Goal: Transaction & Acquisition: Download file/media

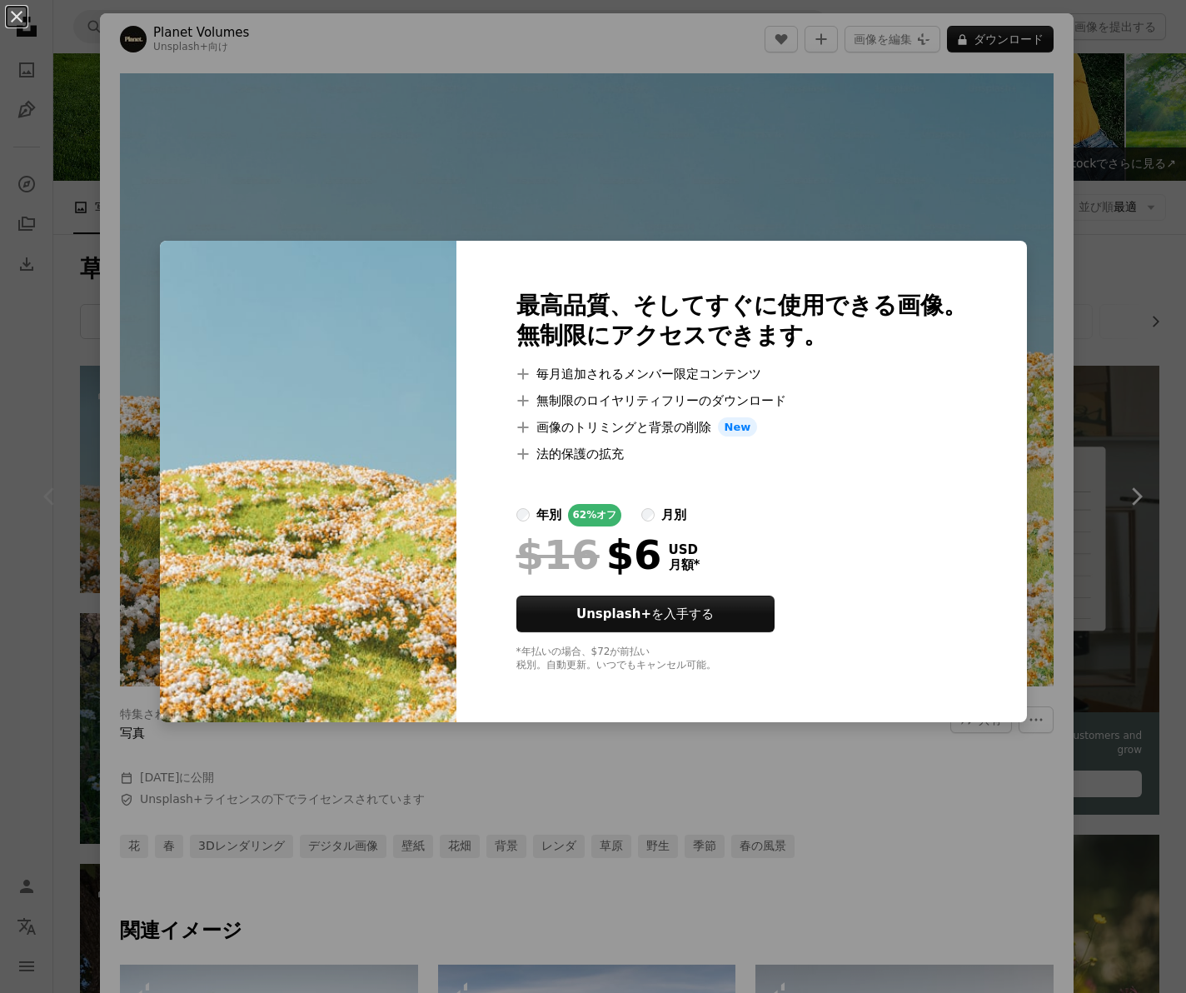
scroll to position [84, 0]
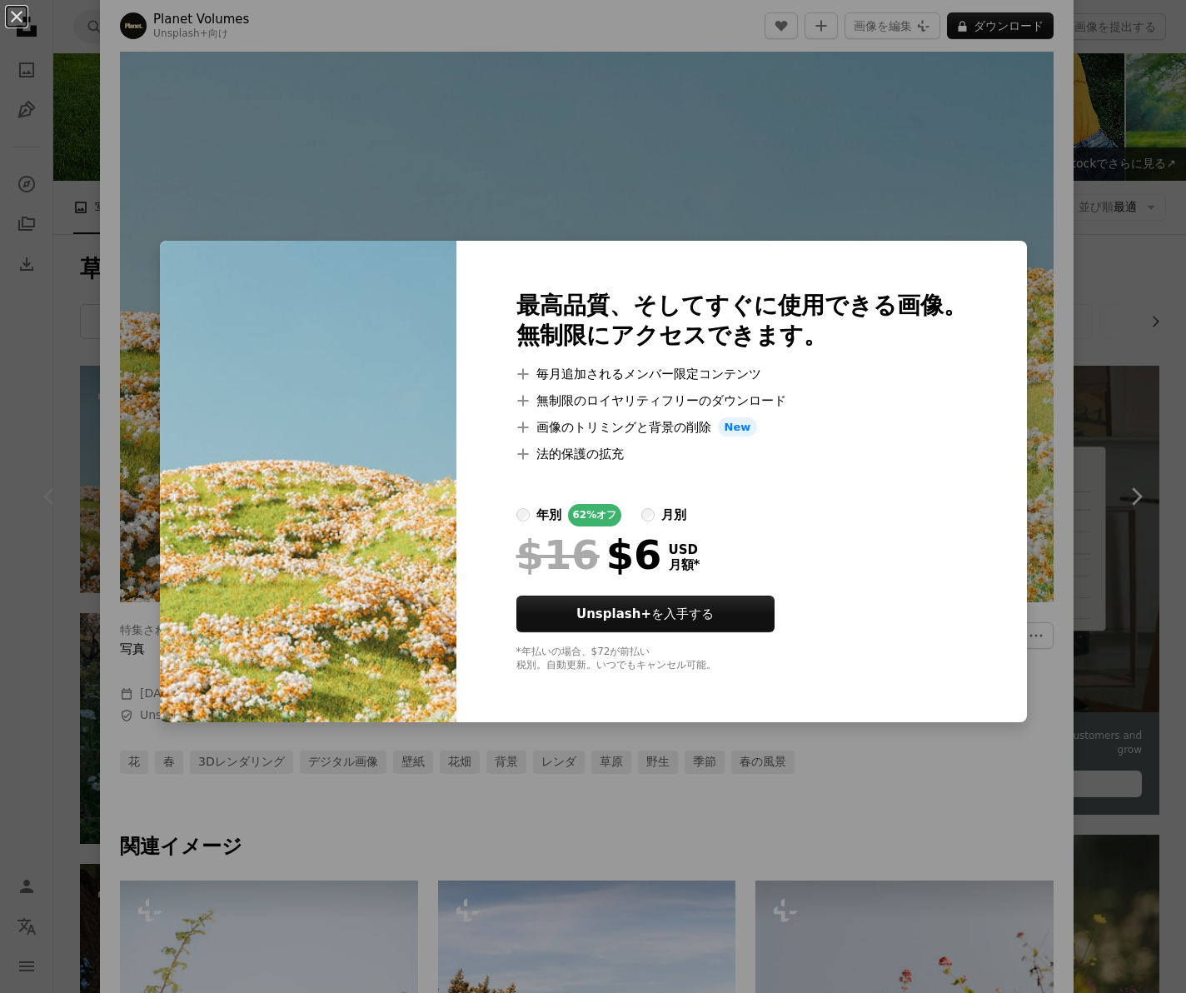
click at [624, 207] on div "An X shape 最高品質、そしてすぐに使用できる画像。 無制限にアクセスできます。 A plus sign 毎月追加されるメンバー限定コンテンツ A p…" at bounding box center [593, 496] width 1186 height 993
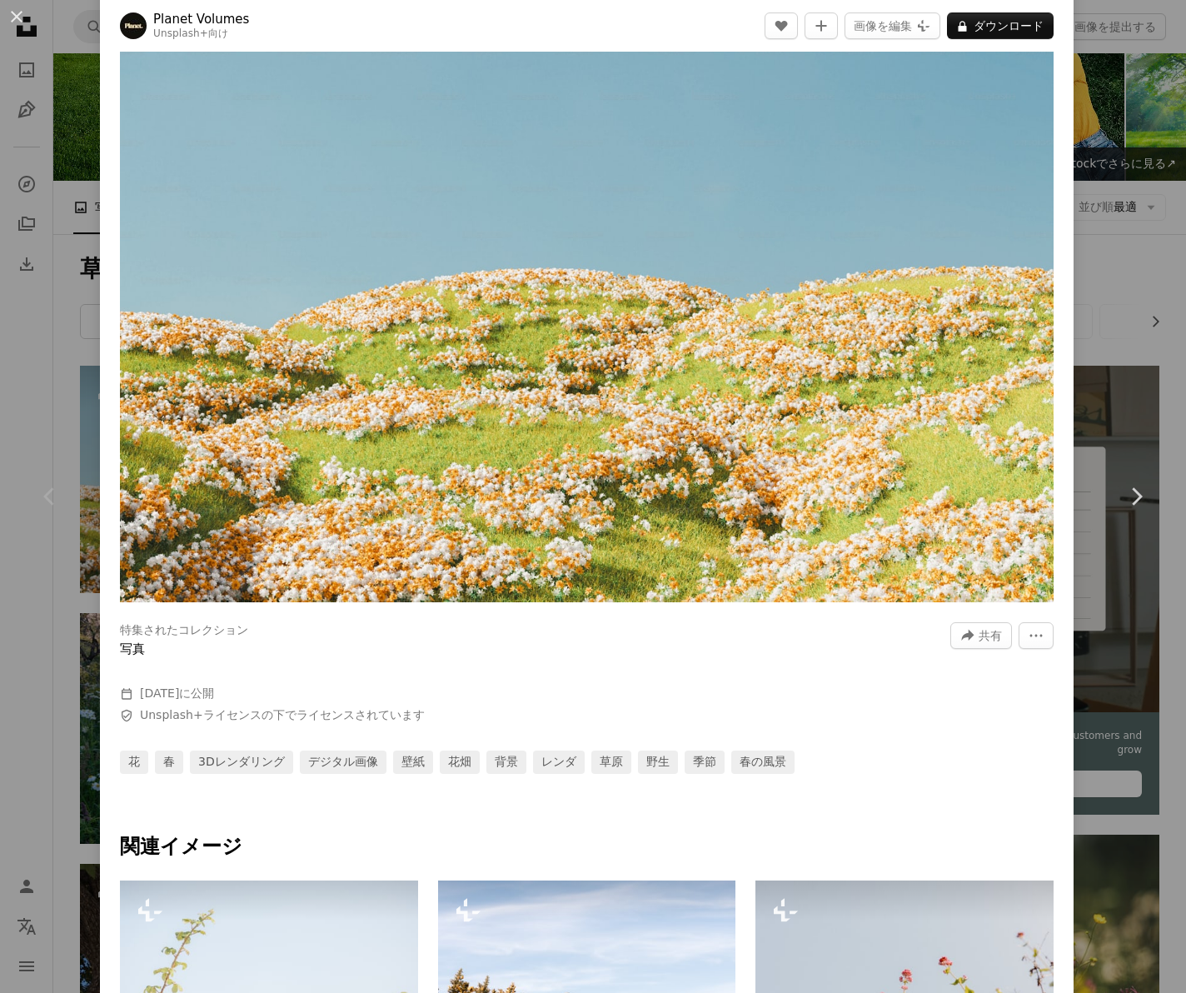
click at [637, 283] on img "この画像でズームインする" at bounding box center [587, 295] width 934 height 613
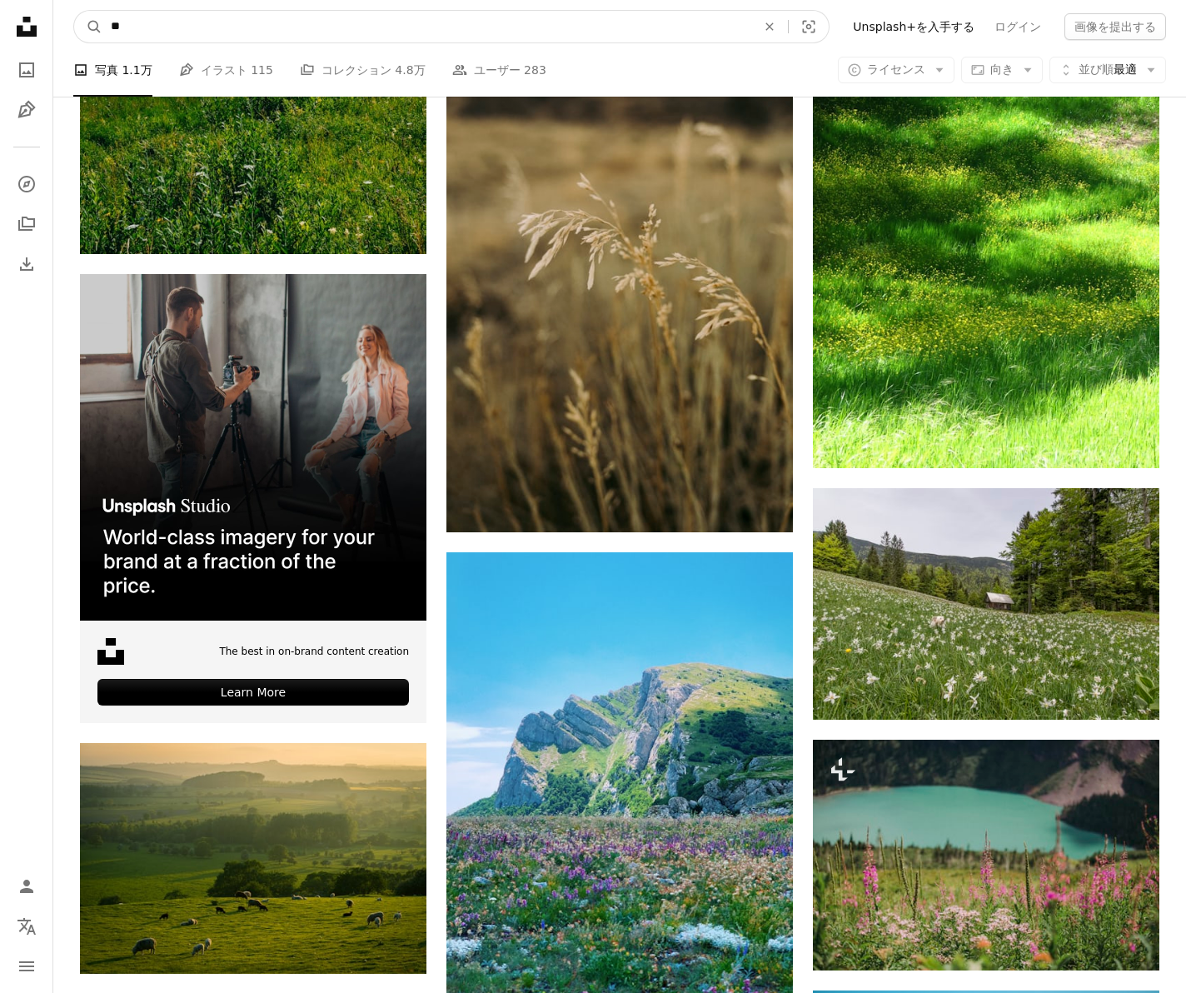
scroll to position [2982, 0]
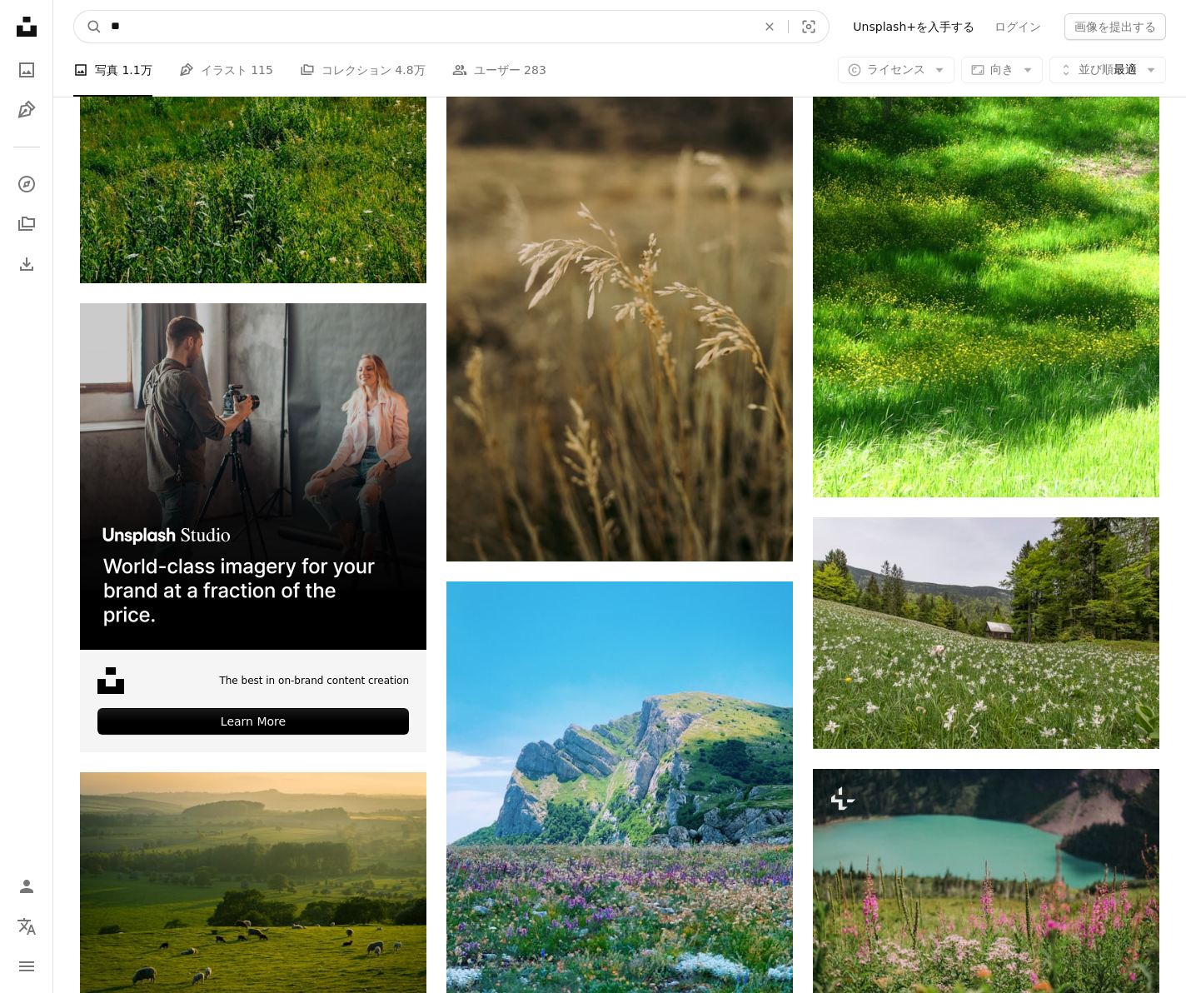
drag, startPoint x: 272, startPoint y: 22, endPoint x: 19, endPoint y: 12, distance: 253.4
click at [19, 12] on div "Unsplash logo Unsplash ホーム A photo Pen Tool A compass A stack of folders Downlo…" at bounding box center [593, 654] width 1186 height 7272
type input "*"
type input "**"
click button "A magnifying glass" at bounding box center [88, 27] width 28 height 32
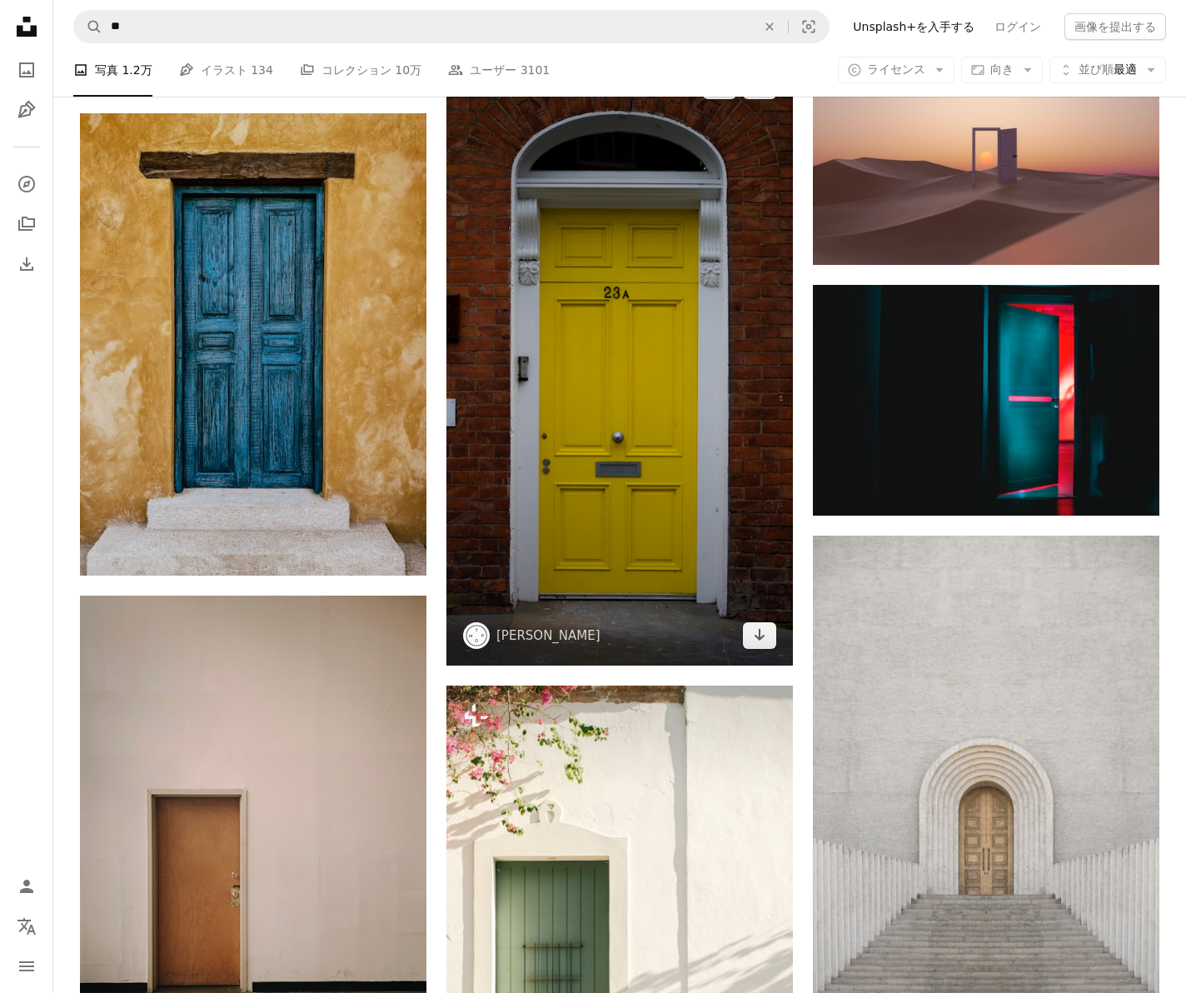
scroll to position [843, 0]
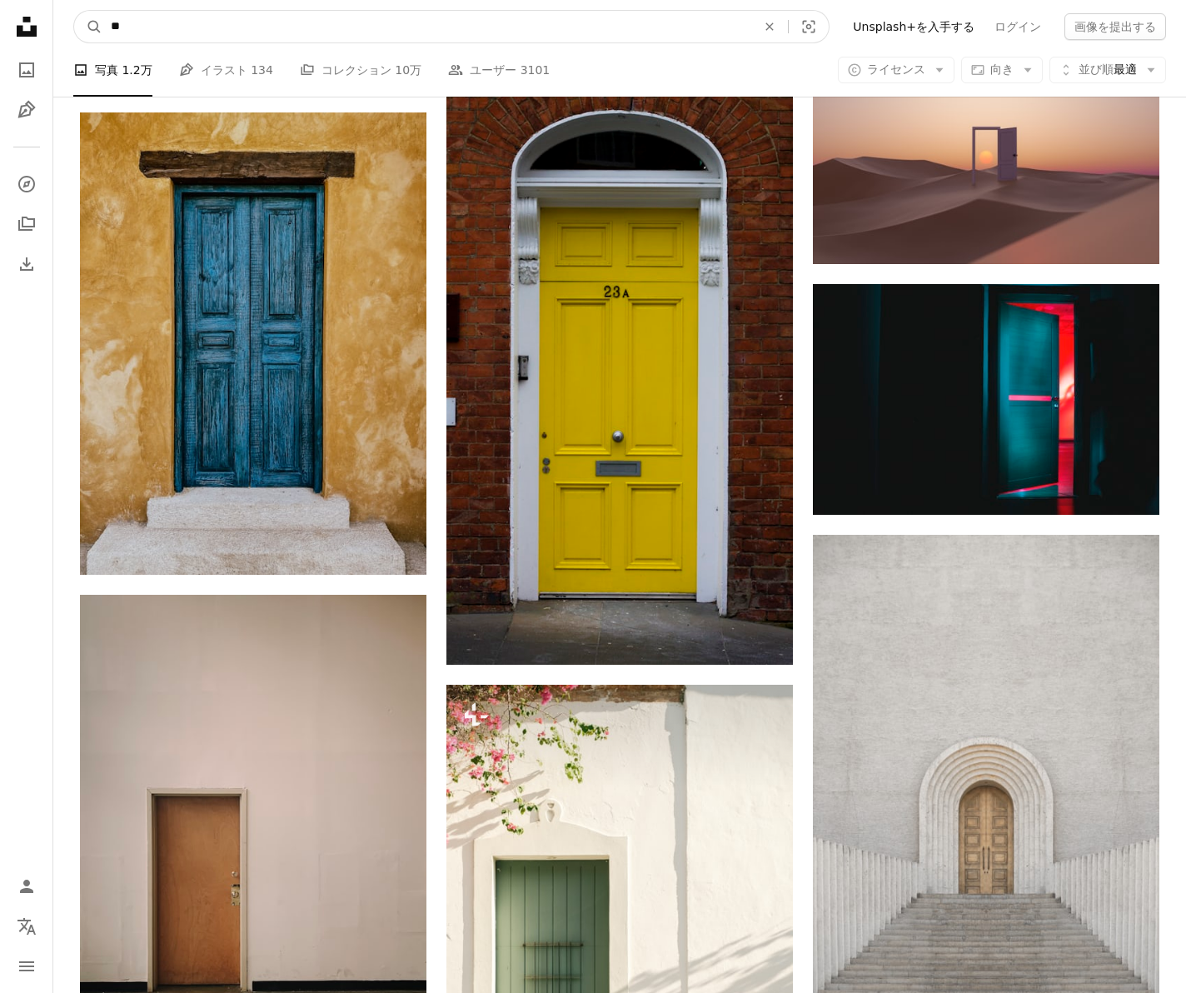
click at [170, 32] on input "**" at bounding box center [426, 27] width 649 height 32
type input "****"
click button "A magnifying glass" at bounding box center [88, 27] width 28 height 32
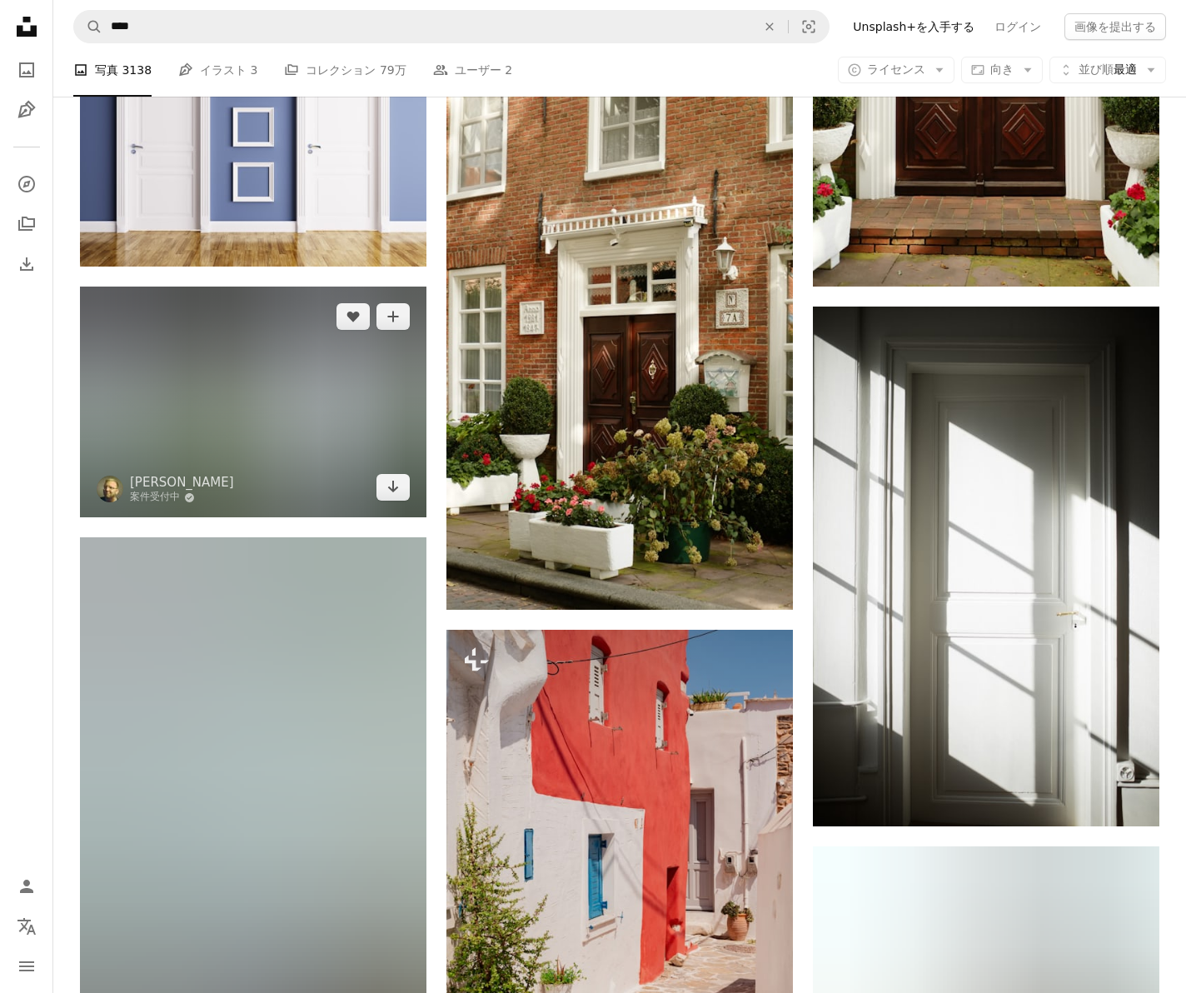
scroll to position [13681, 0]
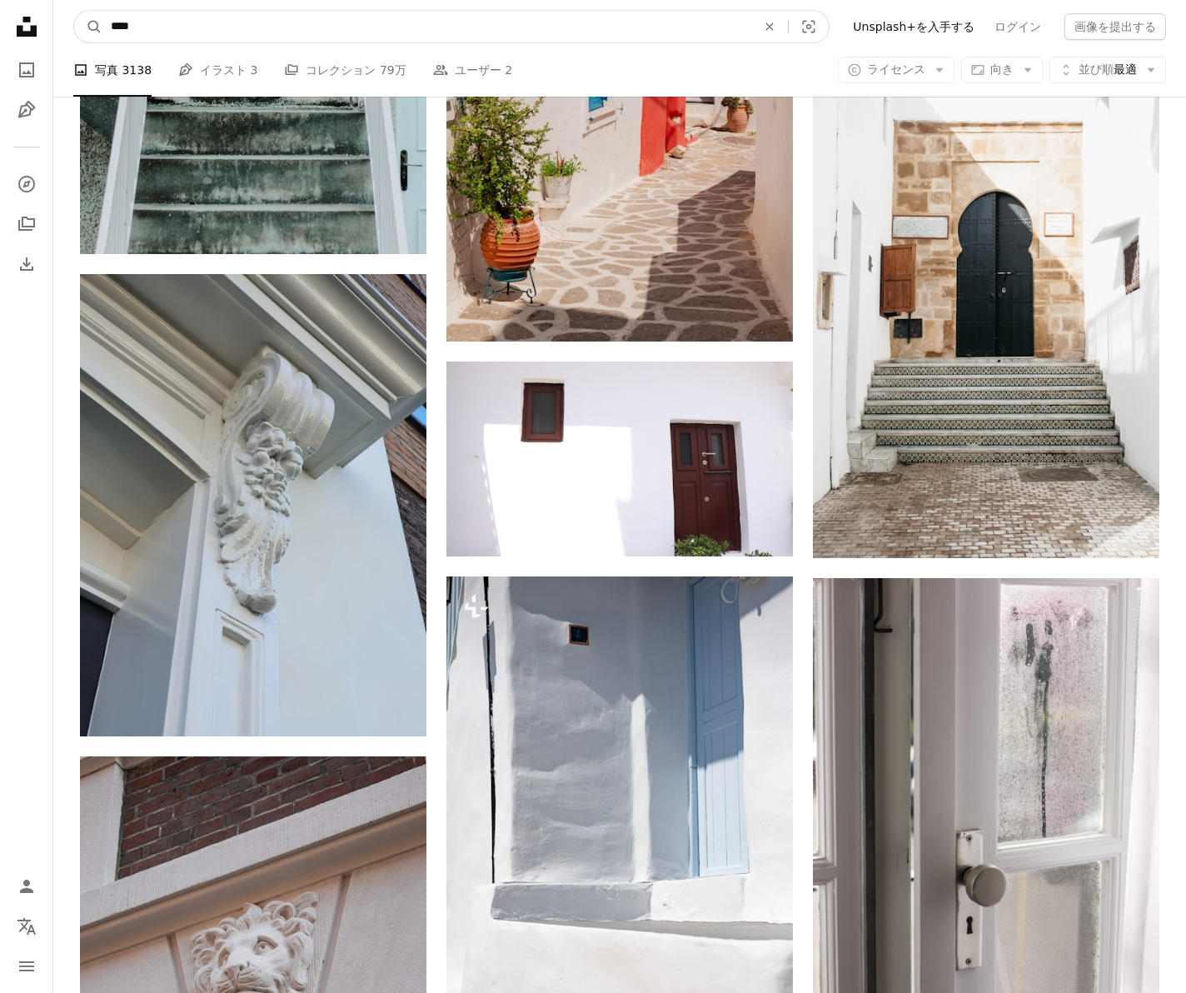
click at [113, 25] on input "****" at bounding box center [426, 27] width 649 height 32
type input "*********"
click button "A magnifying glass" at bounding box center [88, 27] width 28 height 32
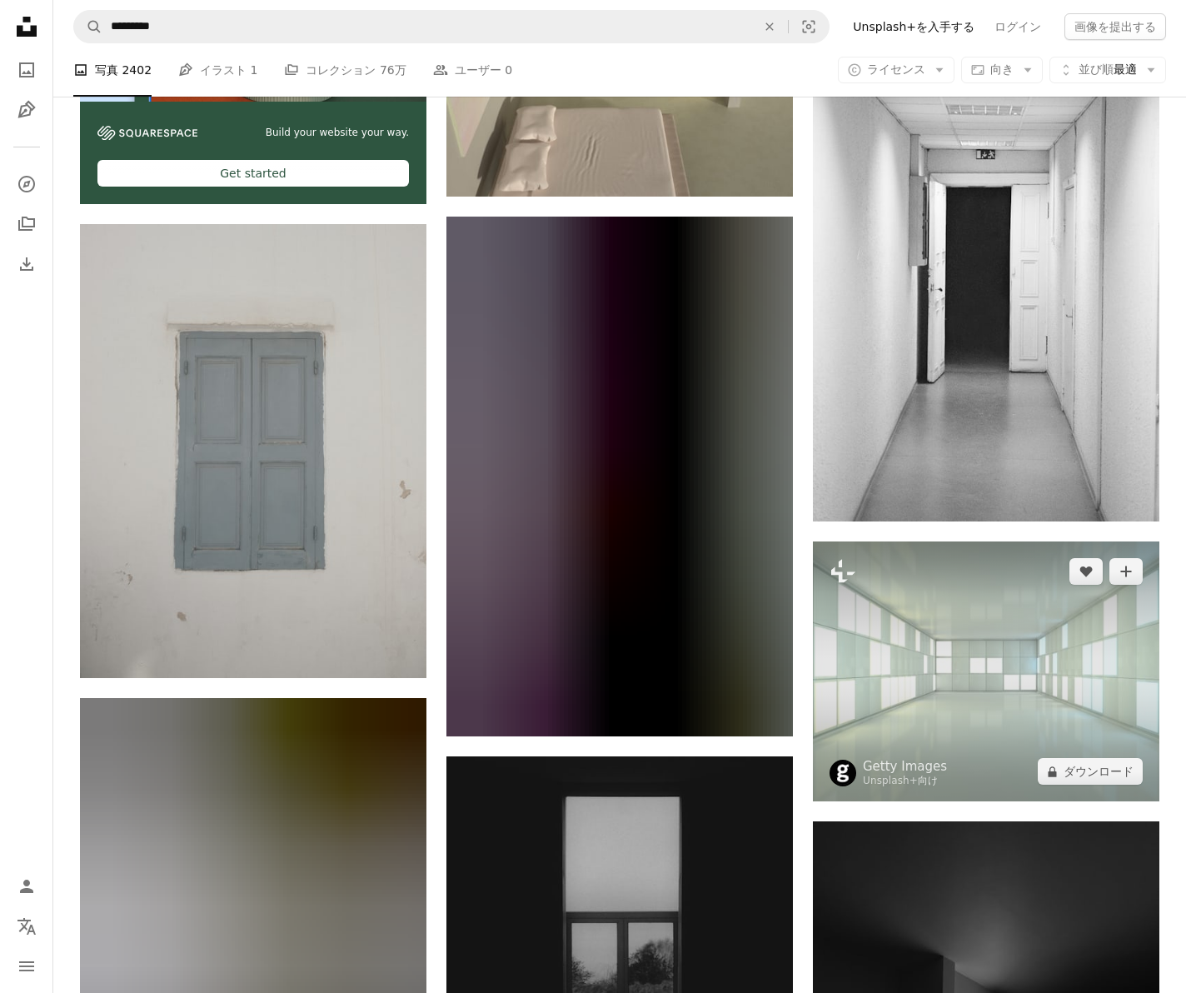
scroll to position [4029, 0]
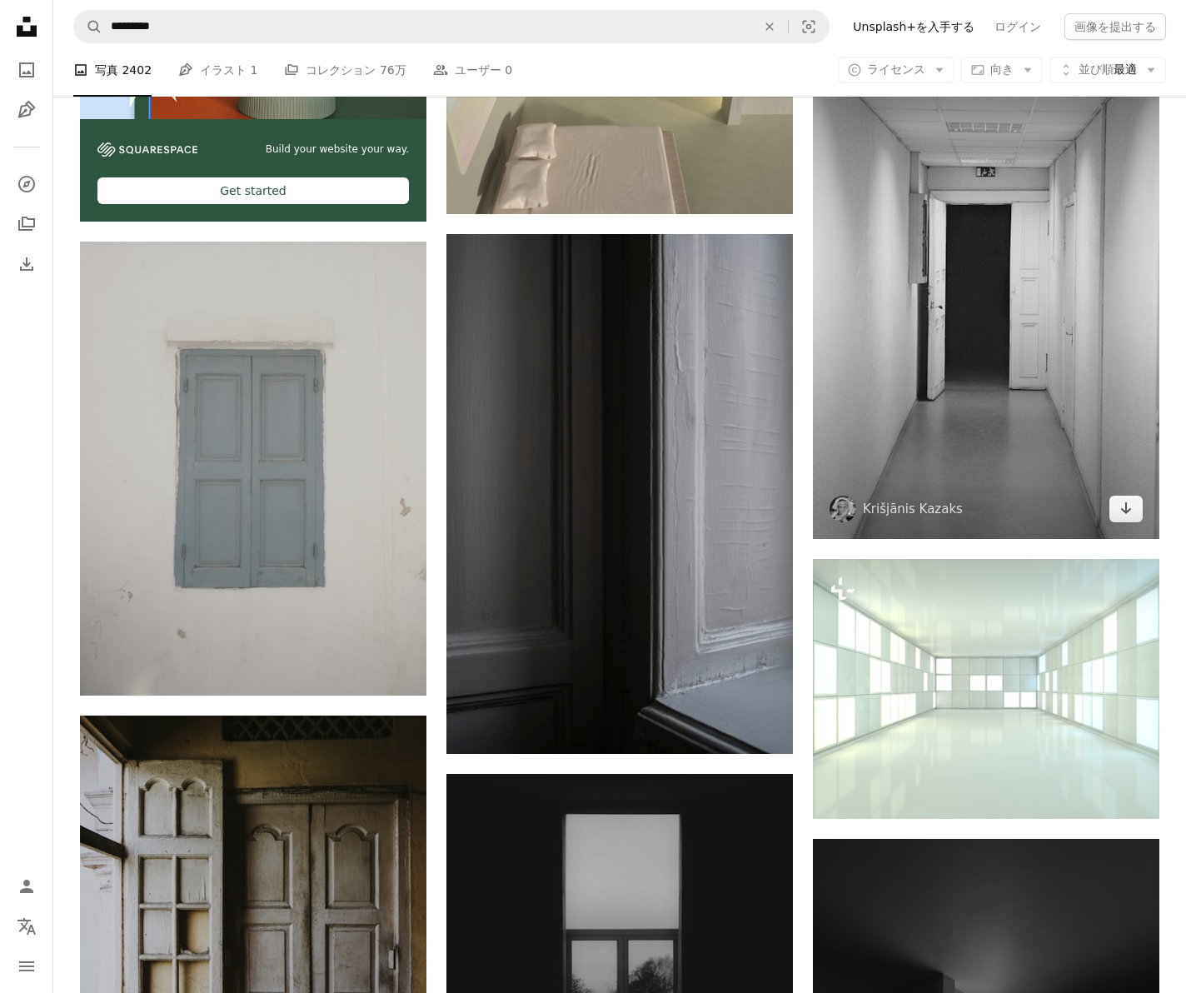
click at [977, 357] on img at bounding box center [986, 279] width 346 height 520
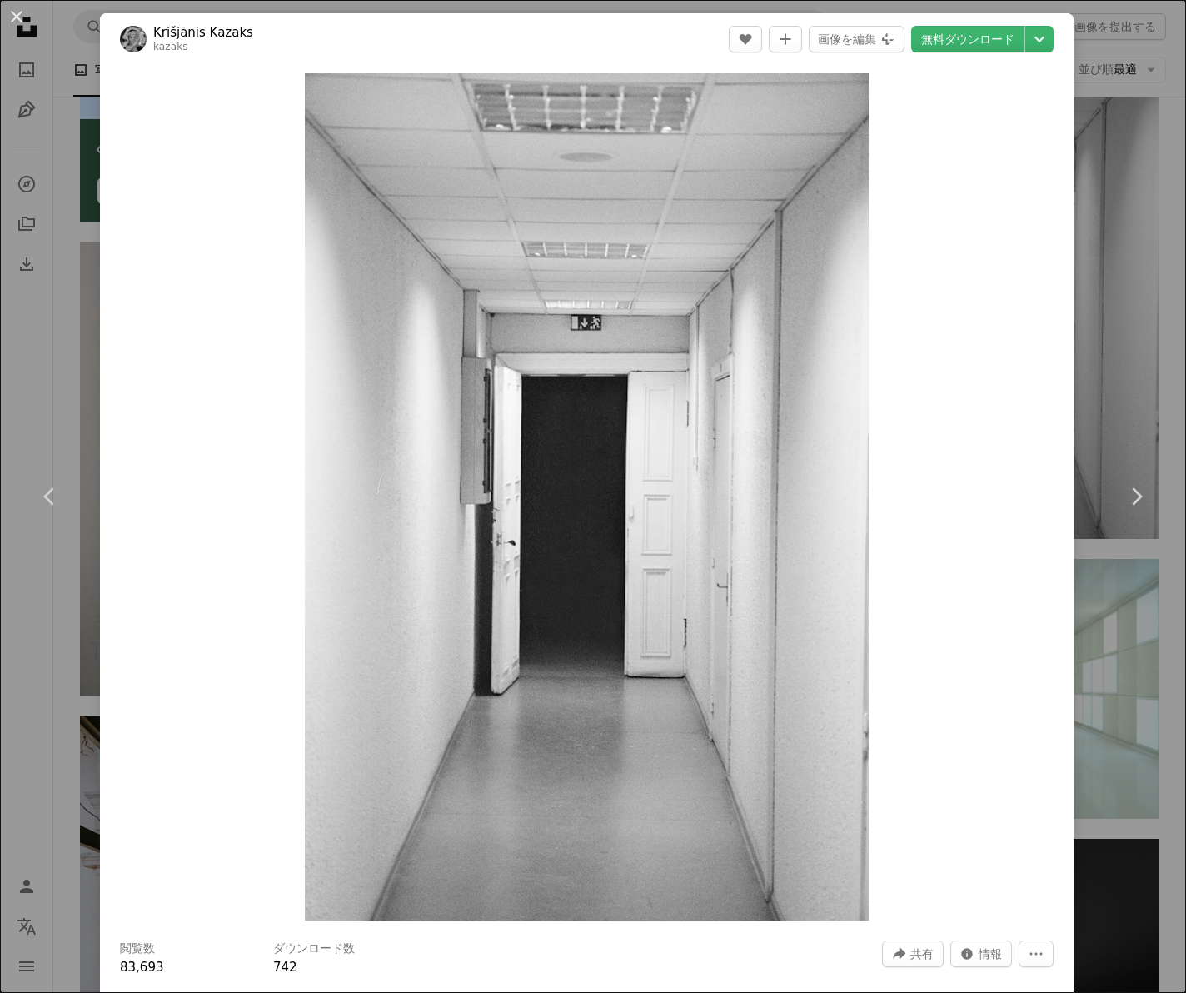
click at [1116, 308] on div "An X shape Chevron left Chevron right Krišjānis Kazaks kazaks A heart A plus si…" at bounding box center [593, 496] width 1186 height 993
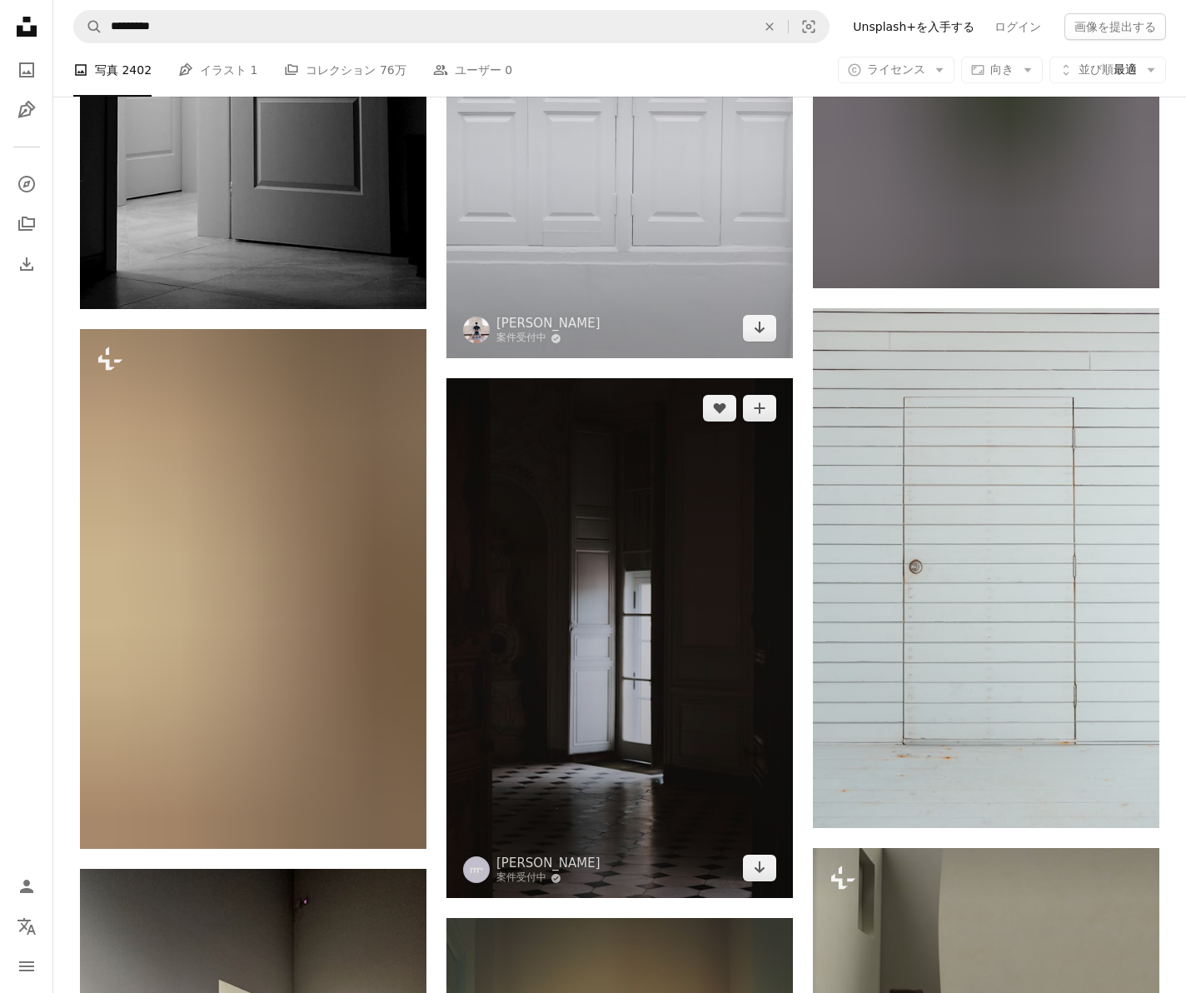
scroll to position [10065, 0]
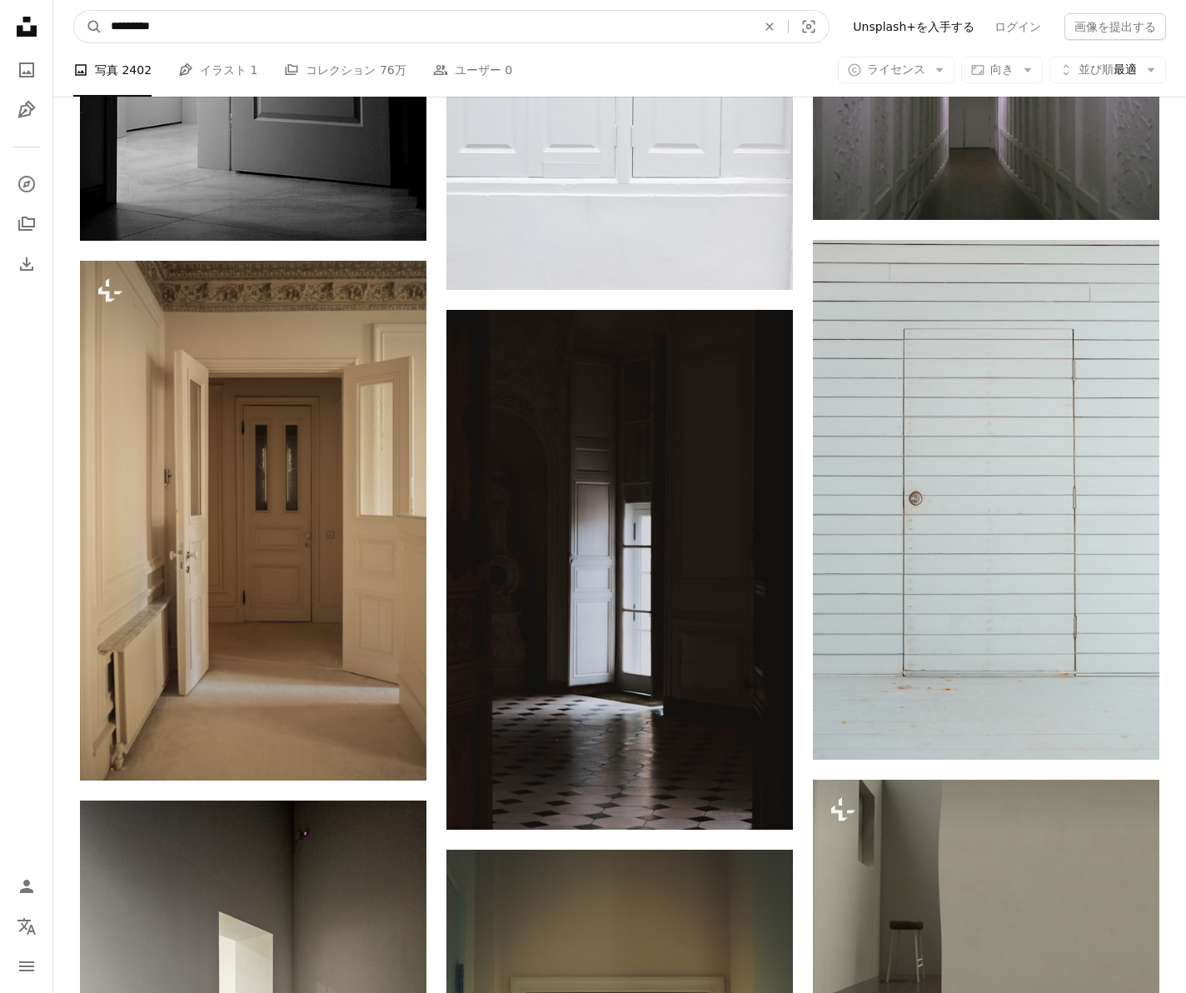
drag, startPoint x: 228, startPoint y: 29, endPoint x: -21, endPoint y: 2, distance: 250.5
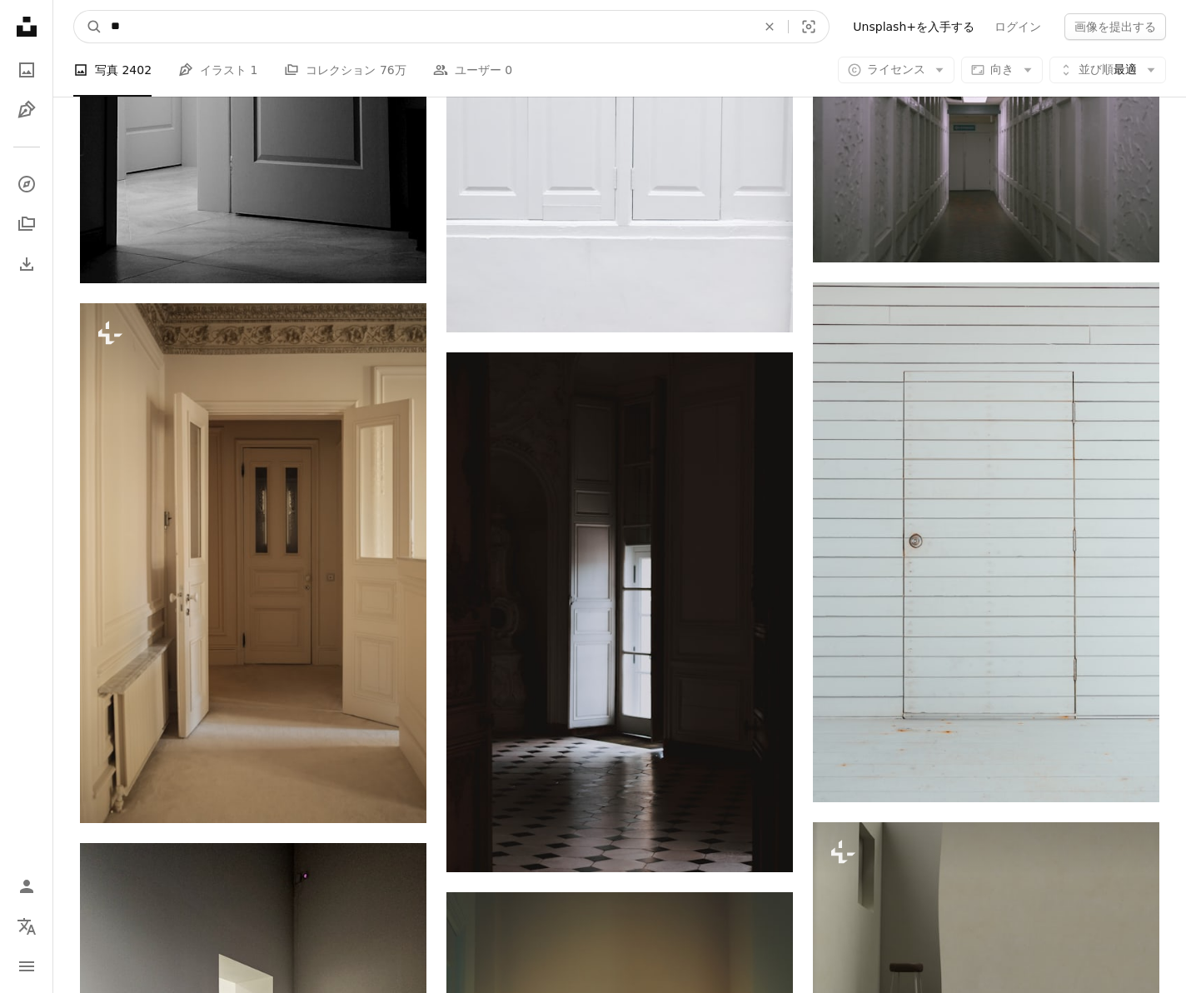
type input "*"
click button "A magnifying glass" at bounding box center [88, 27] width 28 height 32
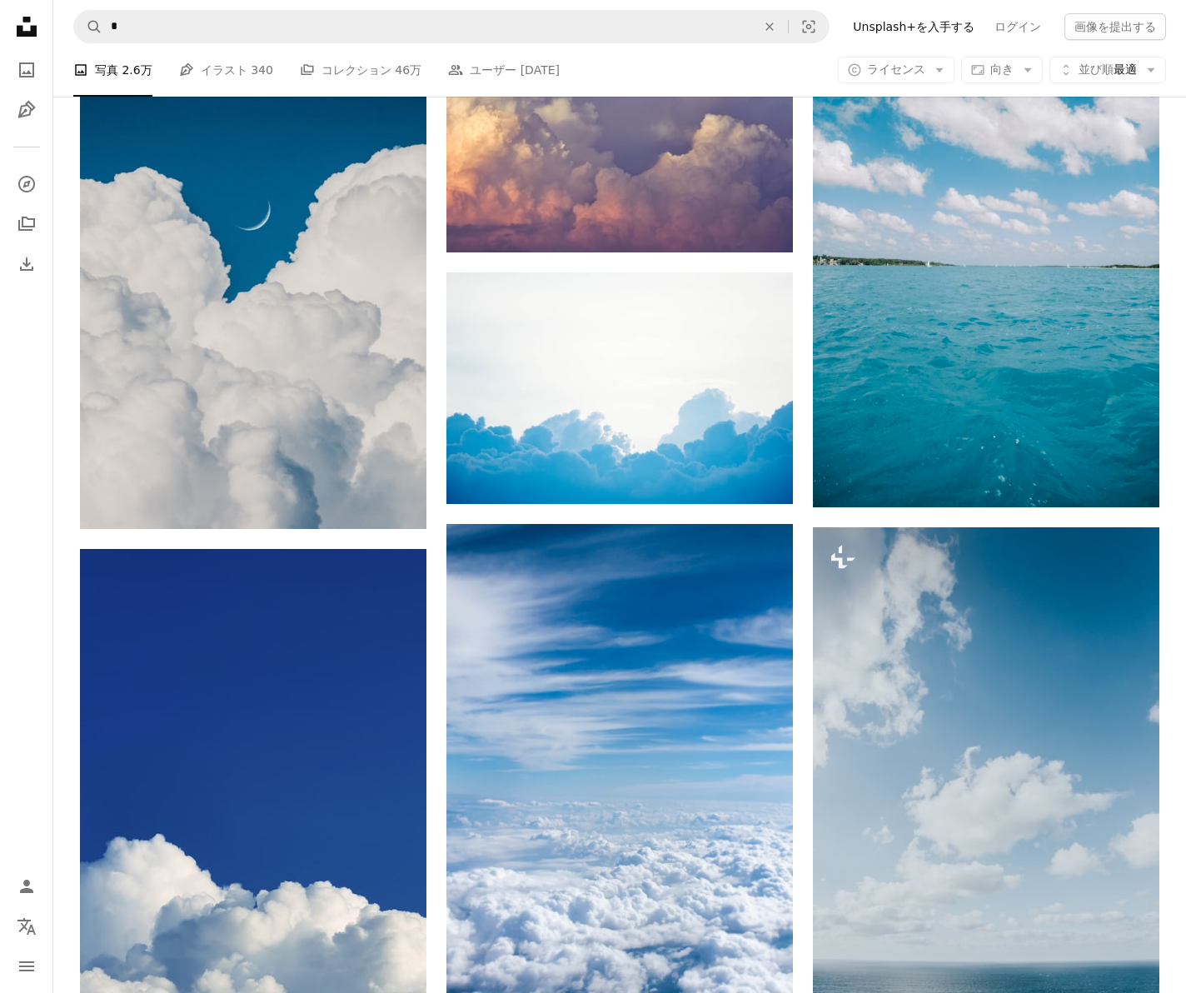
scroll to position [1468, 0]
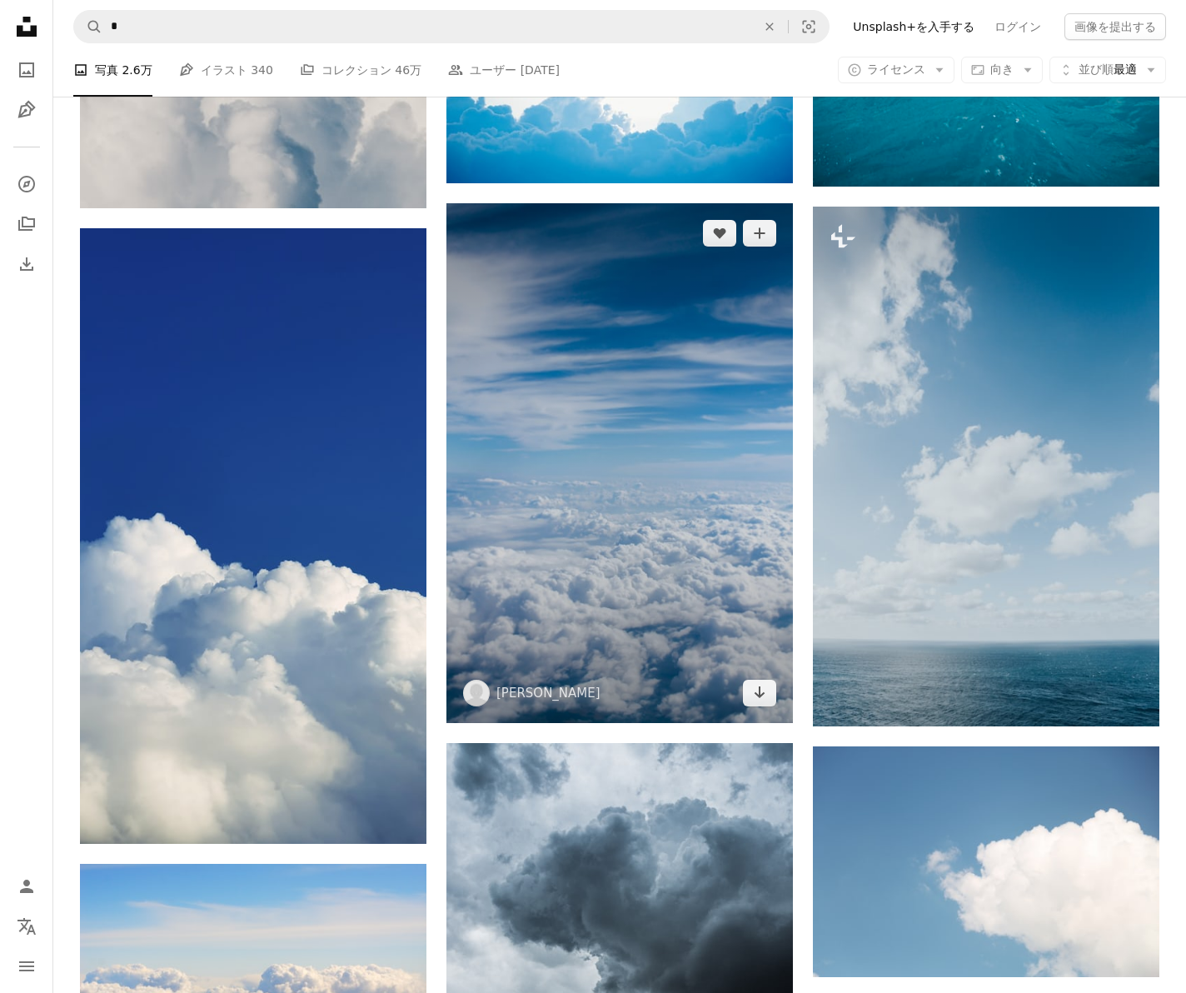
click at [752, 403] on img at bounding box center [619, 463] width 346 height 520
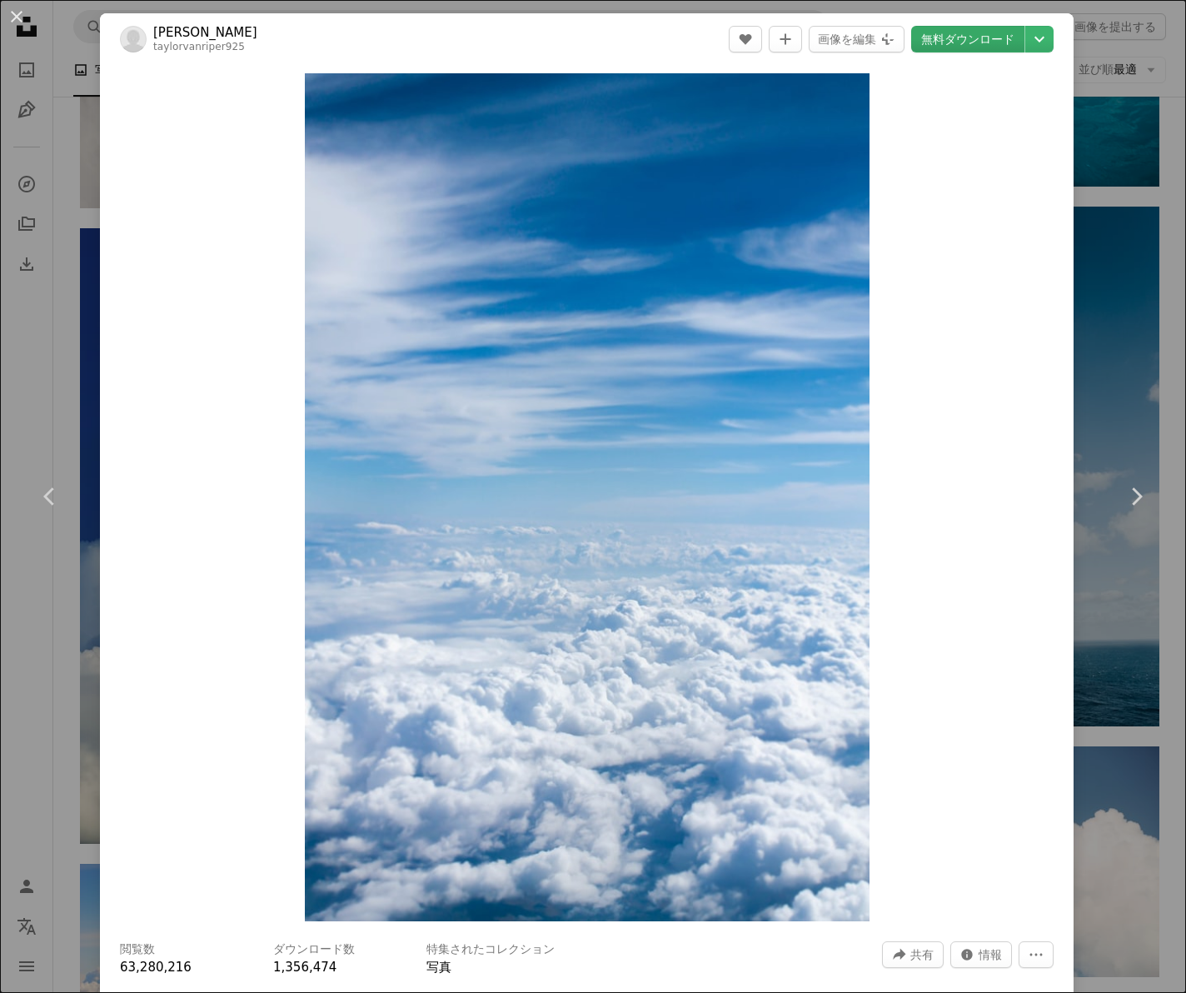
click at [968, 45] on link "無料ダウンロード" at bounding box center [967, 39] width 113 height 27
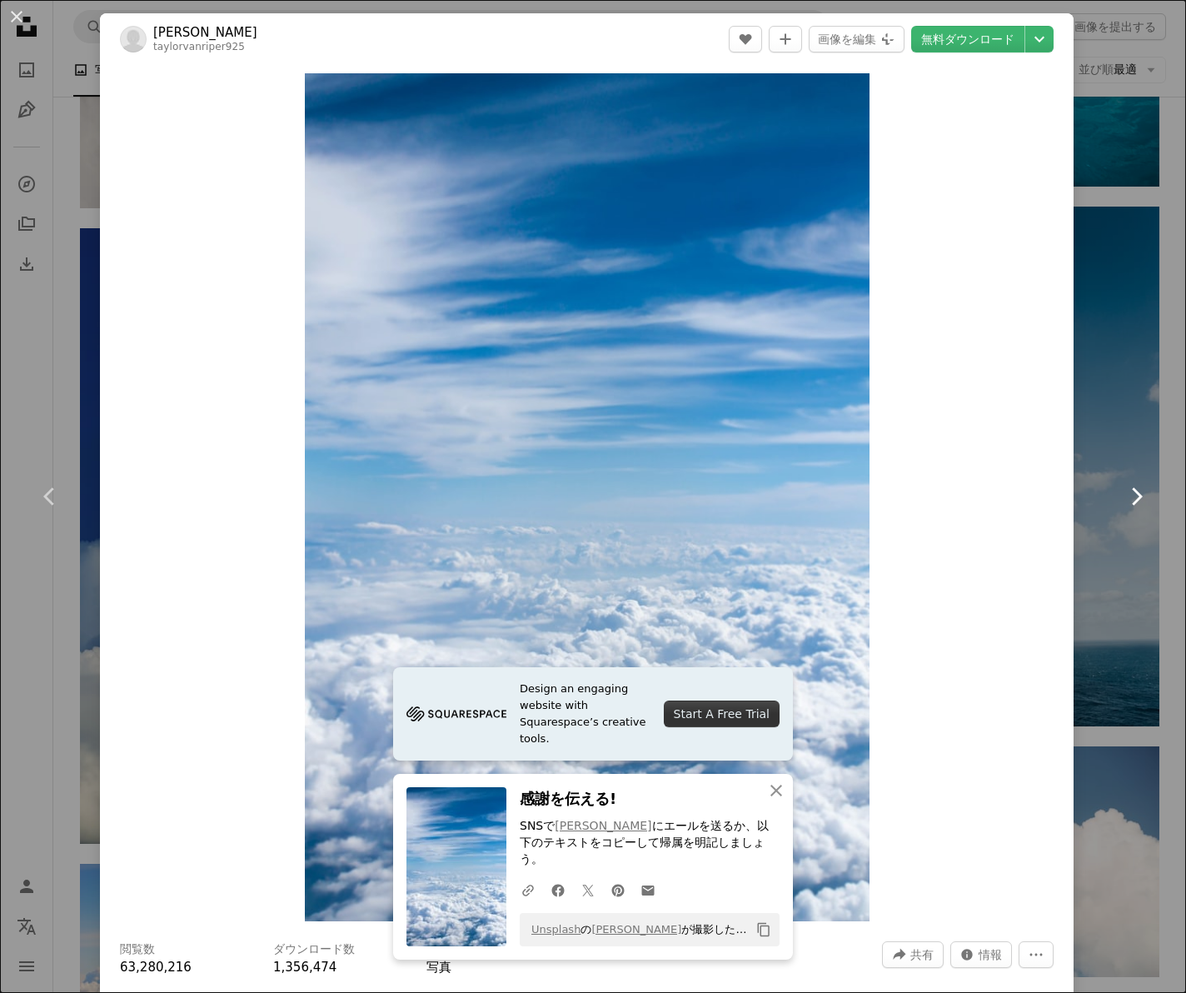
click at [1104, 436] on link "Chevron right" at bounding box center [1136, 496] width 100 height 160
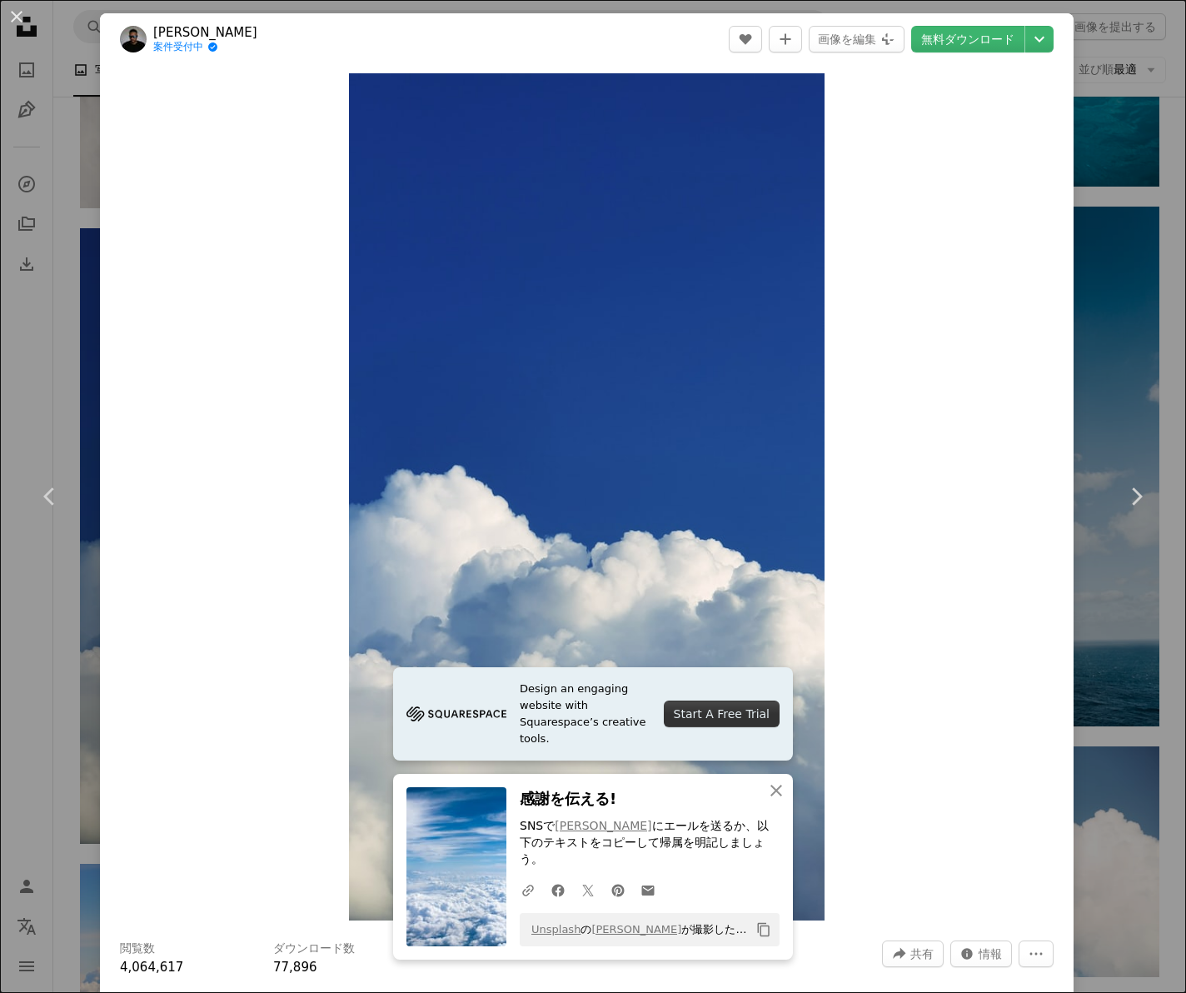
click at [1183, 322] on div "An X shape Chevron left Chevron right Jerome 案件受付中 A checkmark inside of a circ…" at bounding box center [593, 496] width 1186 height 993
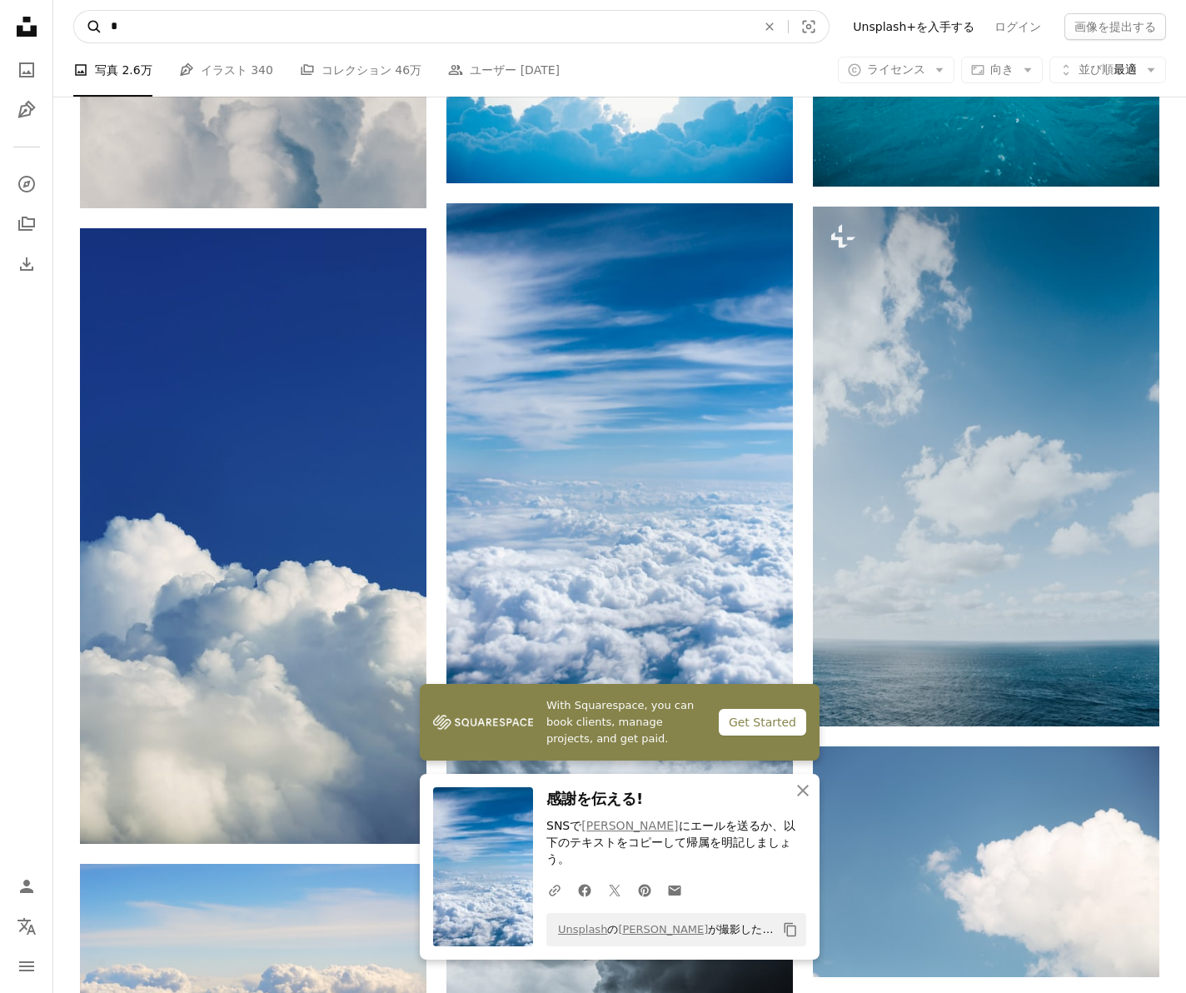
drag, startPoint x: 156, startPoint y: 16, endPoint x: 91, endPoint y: 17, distance: 65.0
click at [91, 17] on form "A magnifying glass * An X shape Visual search" at bounding box center [451, 26] width 756 height 33
drag, startPoint x: 116, startPoint y: 24, endPoint x: 86, endPoint y: 23, distance: 30.0
click at [71, 22] on nav "A magnifying glass * An X shape Visual search Filters Unsplash+を入手する ログイン 画像を提出…" at bounding box center [619, 26] width 1133 height 53
drag, startPoint x: 104, startPoint y: 23, endPoint x: 138, endPoint y: 23, distance: 34.1
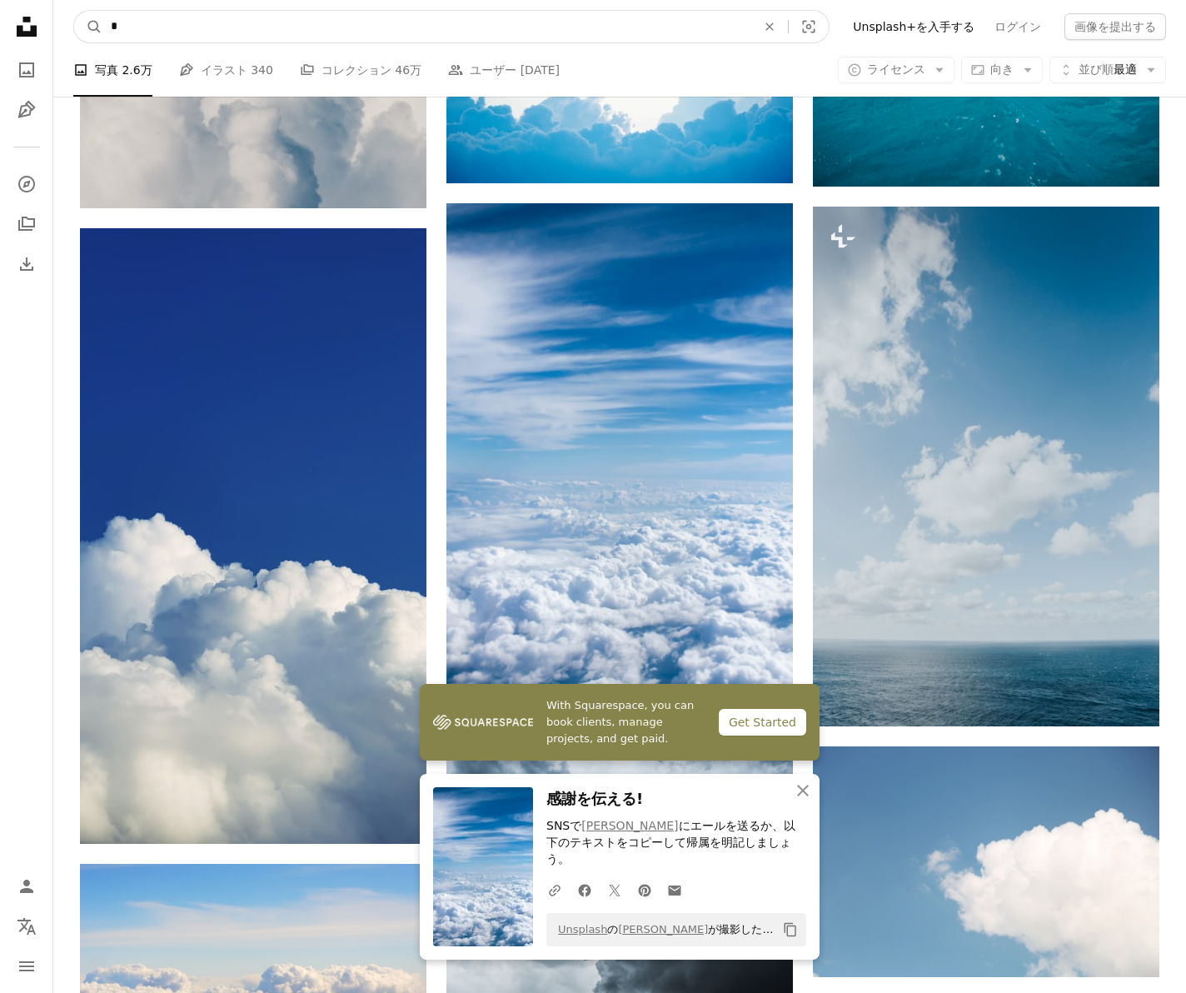
click at [138, 23] on input "*" at bounding box center [426, 27] width 649 height 32
type input "**"
click button "A magnifying glass" at bounding box center [88, 27] width 28 height 32
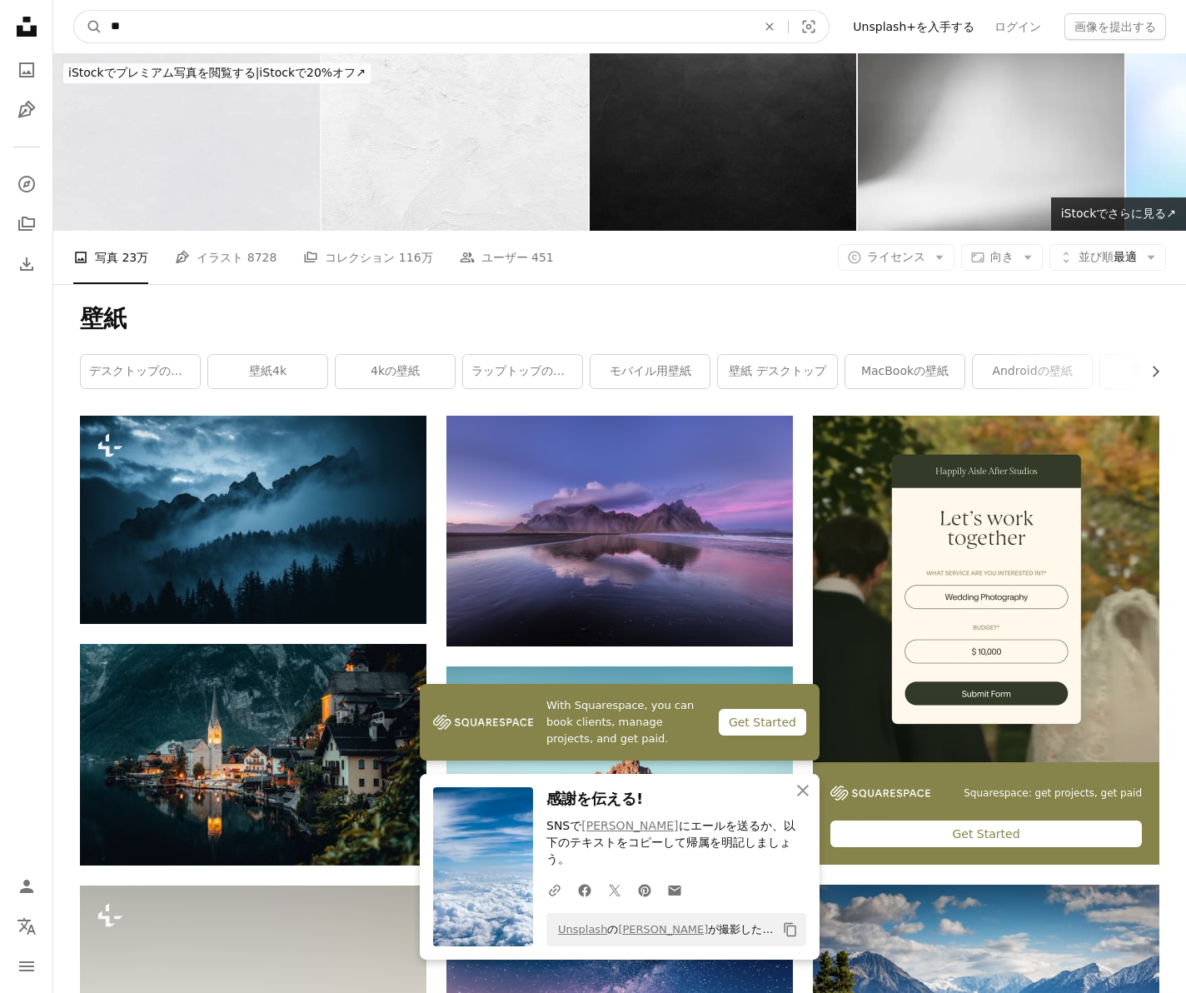
click at [197, 27] on input "**" at bounding box center [426, 27] width 649 height 32
type input "****"
click button "A magnifying glass" at bounding box center [88, 27] width 28 height 32
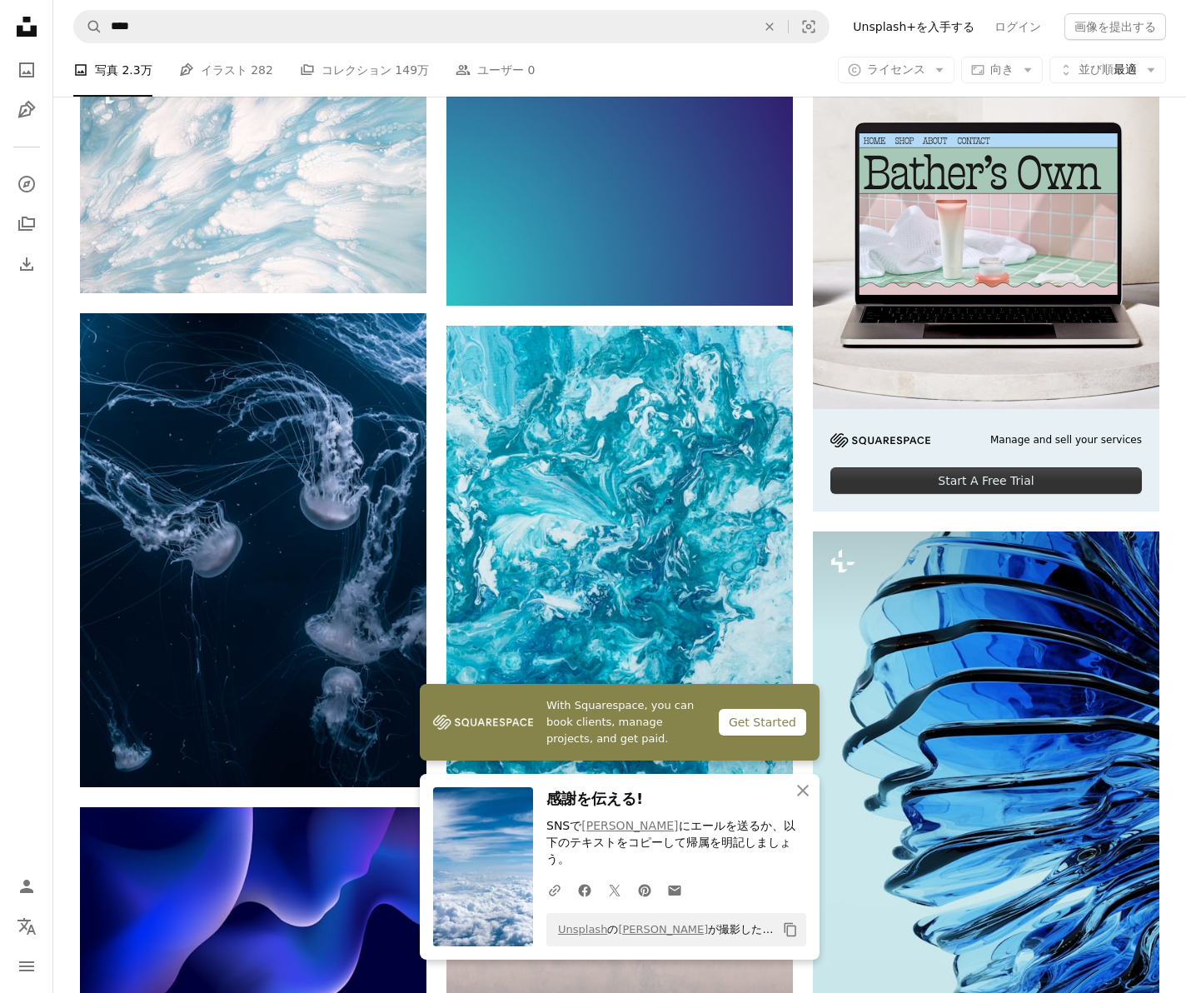
scroll to position [951, 0]
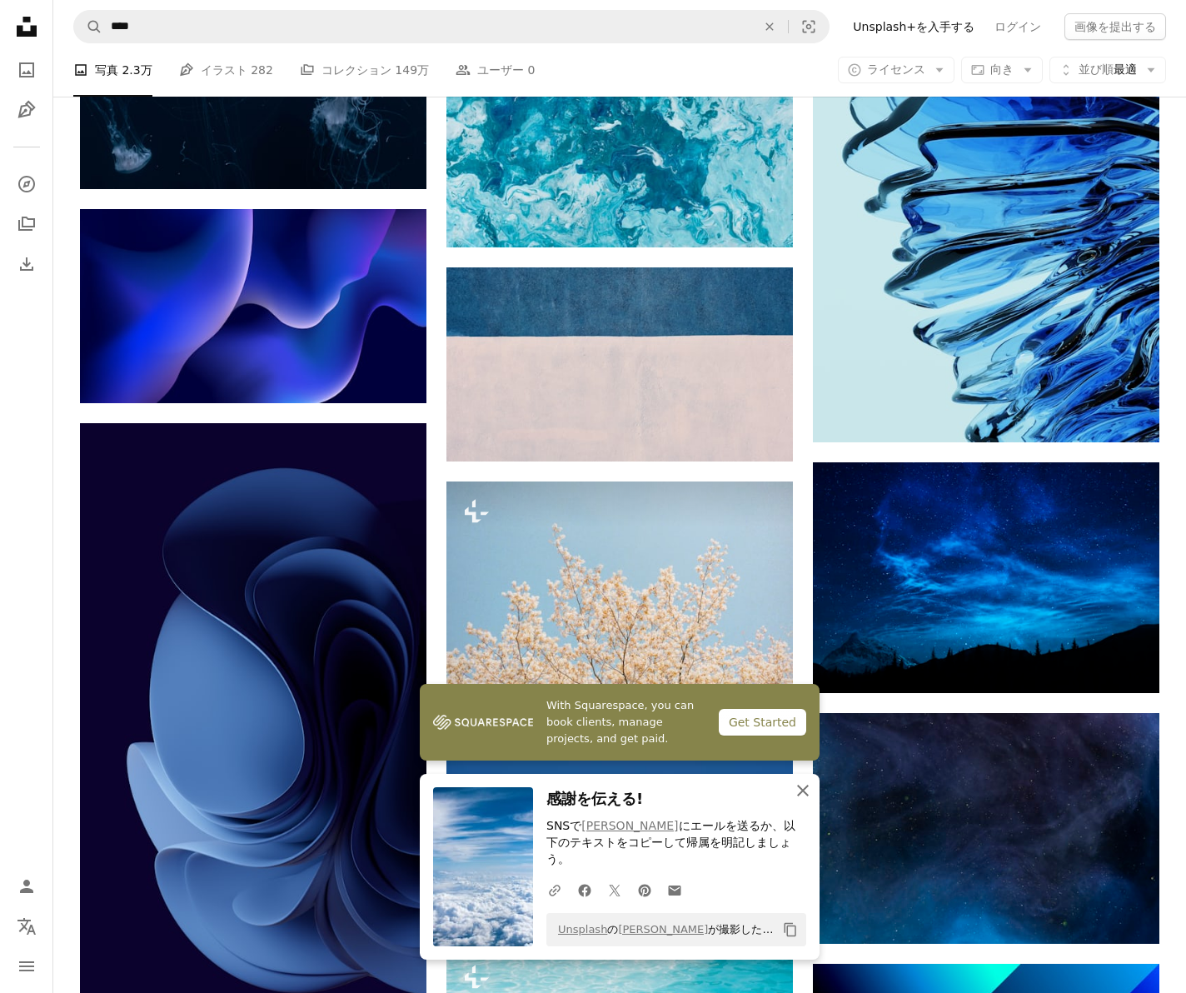
click at [804, 807] on button "An X shape 閉じる" at bounding box center [802, 790] width 33 height 33
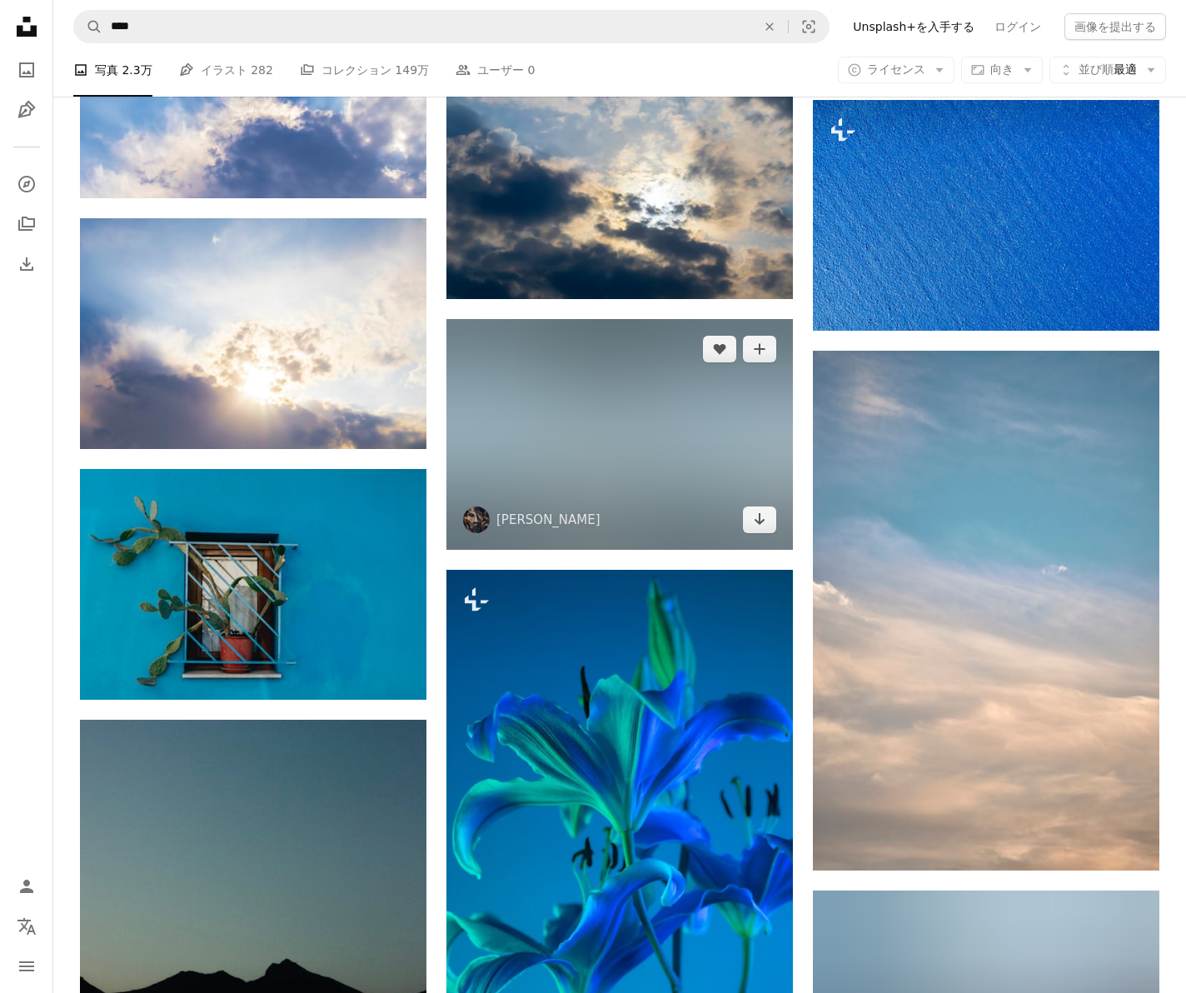
scroll to position [8680, 0]
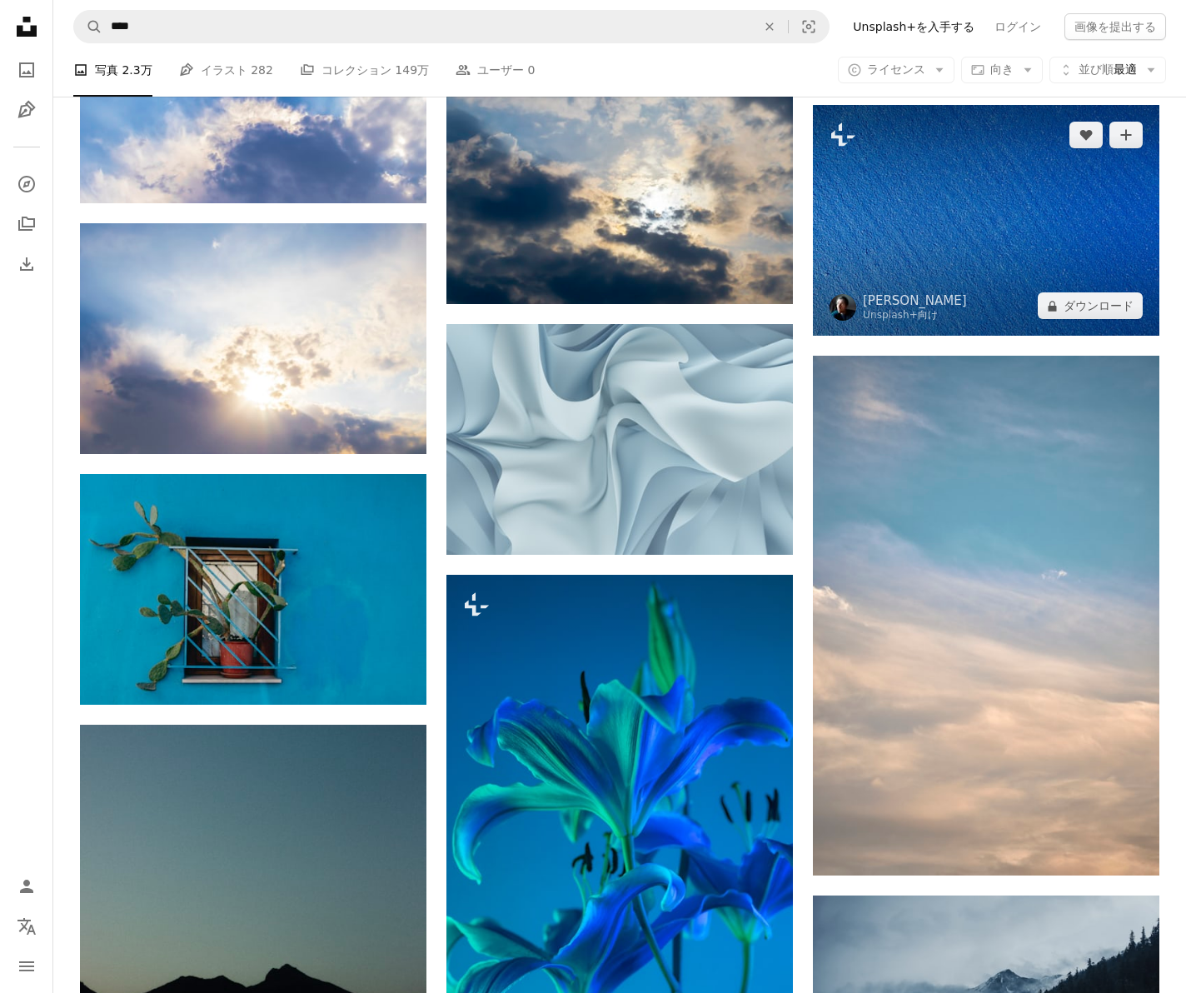
click at [939, 202] on img at bounding box center [986, 220] width 346 height 231
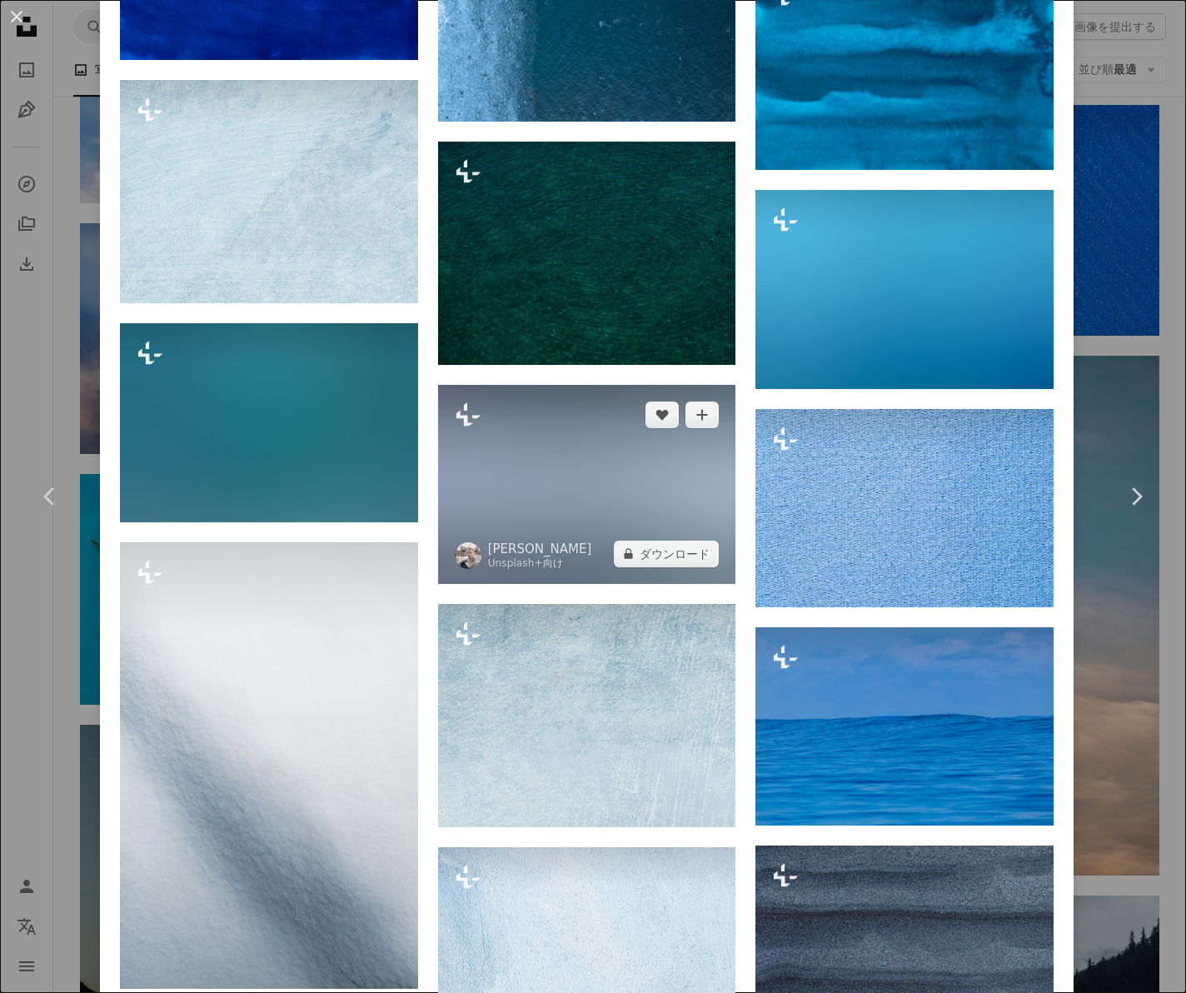
scroll to position [4107, 0]
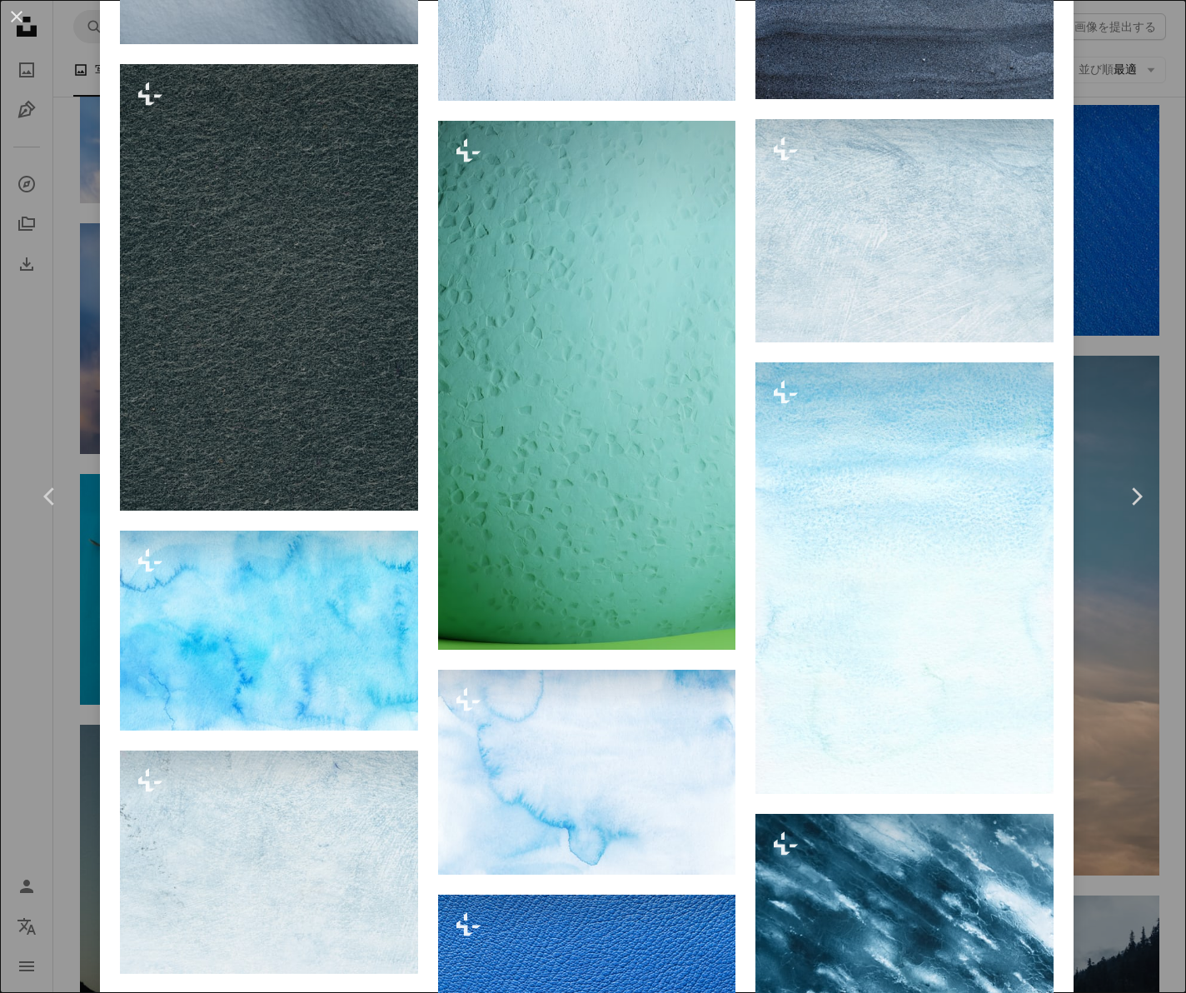
click at [71, 59] on div "An X shape Chevron left Chevron right [PERSON_NAME] Unsplash+ 向け A heart A plus…" at bounding box center [593, 496] width 1186 height 993
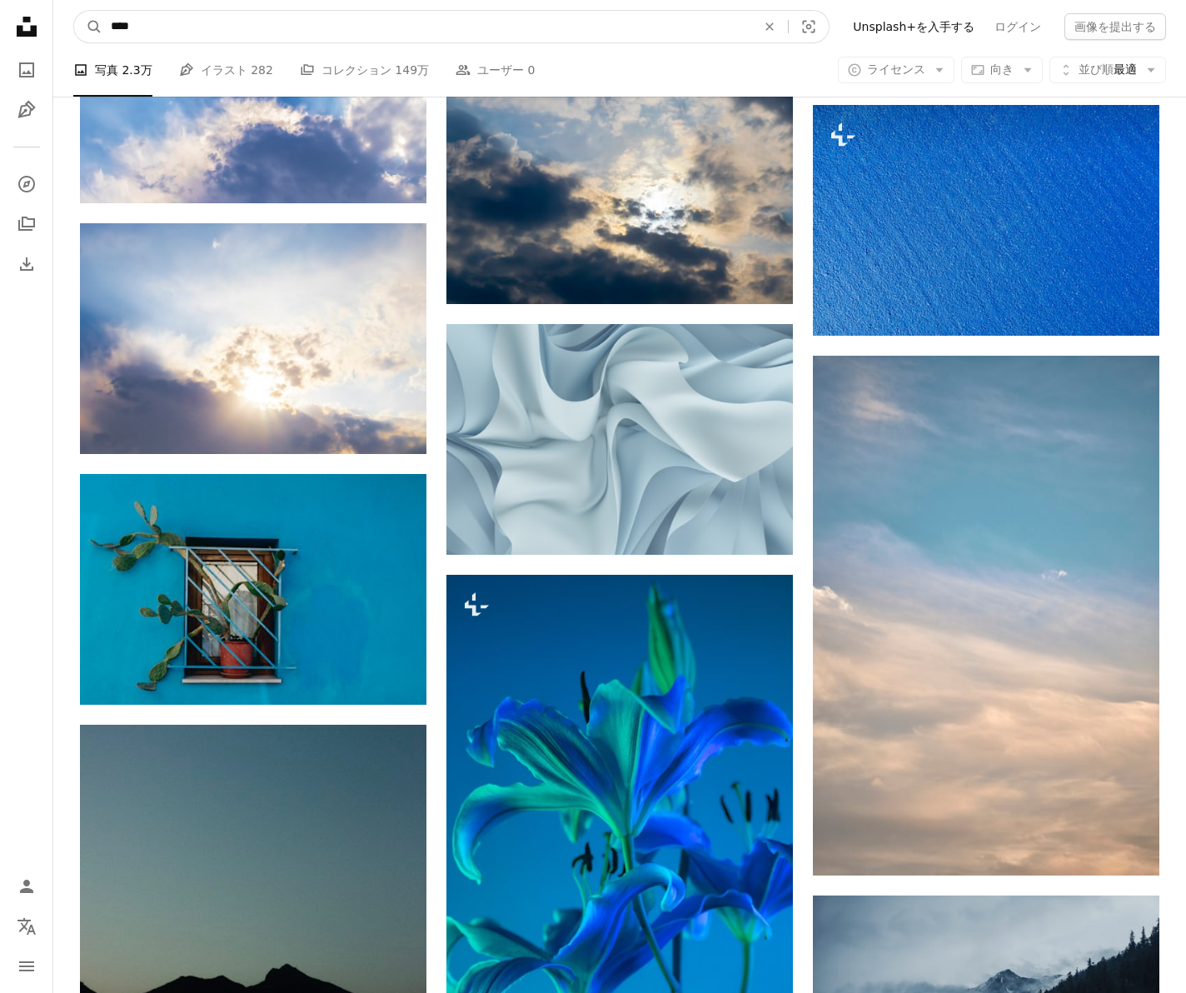
click at [112, 24] on input "****" at bounding box center [426, 27] width 649 height 32
type input "*******"
click button "A magnifying glass" at bounding box center [88, 27] width 28 height 32
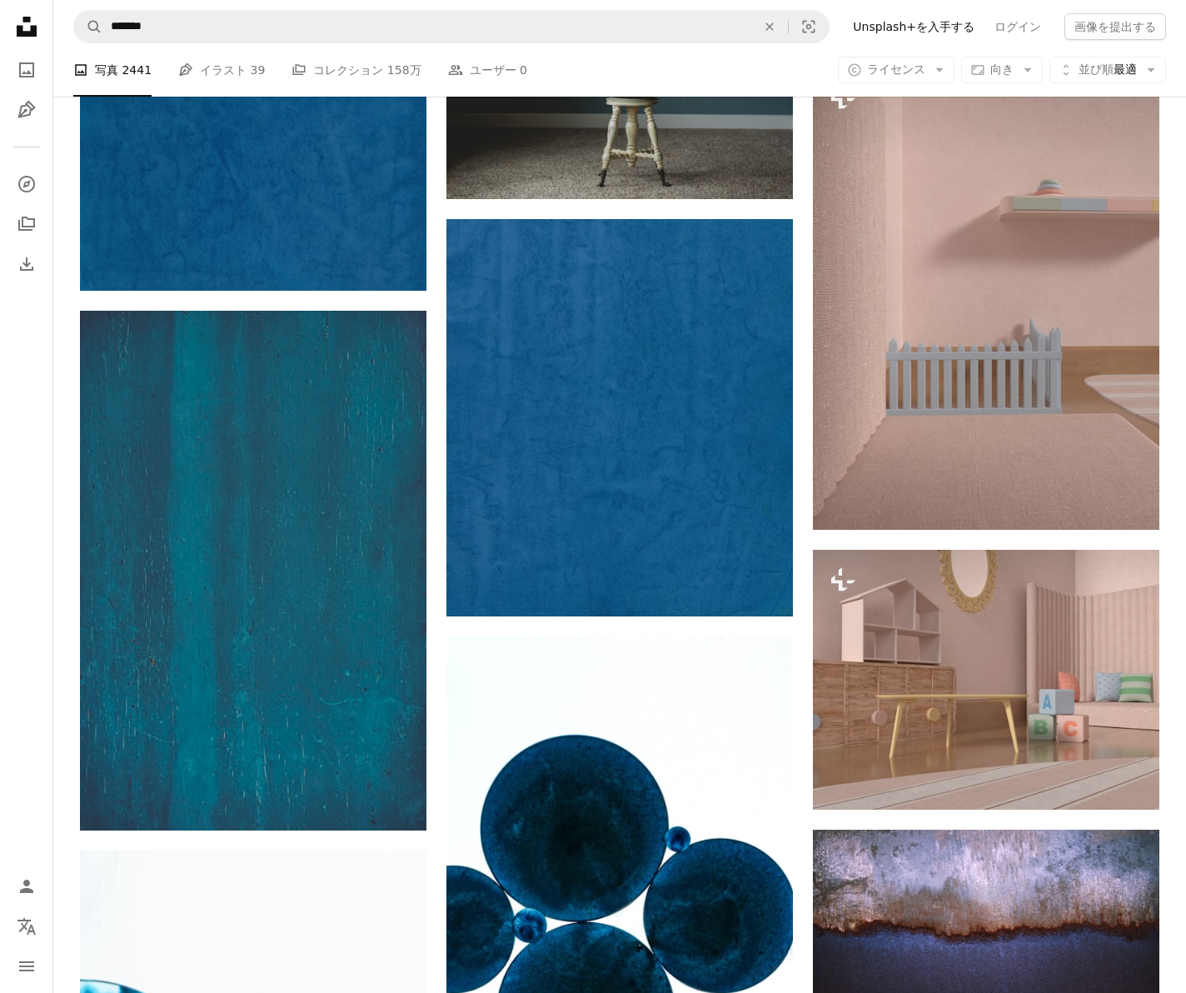
scroll to position [865, 0]
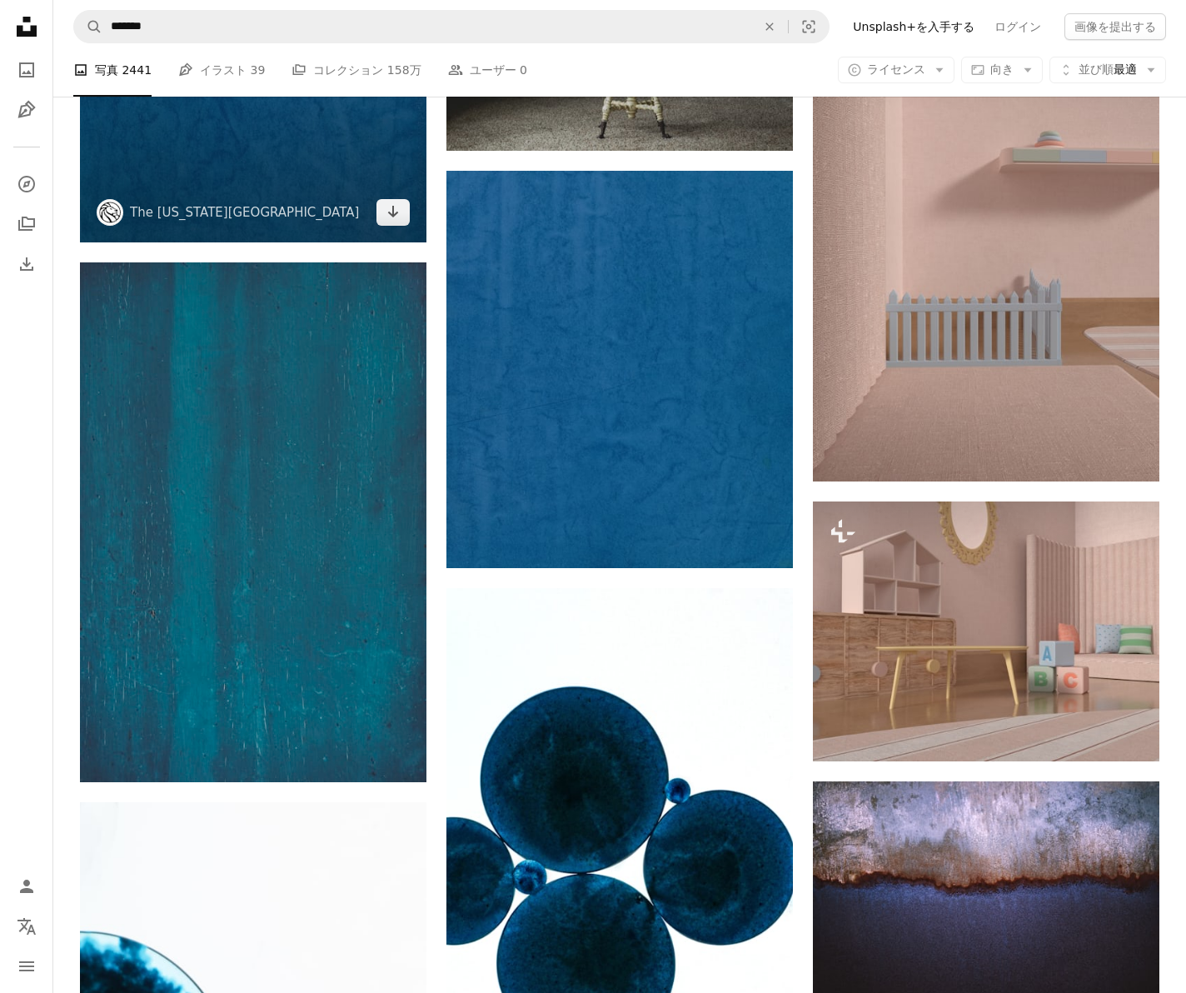
click at [261, 124] on img at bounding box center [253, 35] width 346 height 411
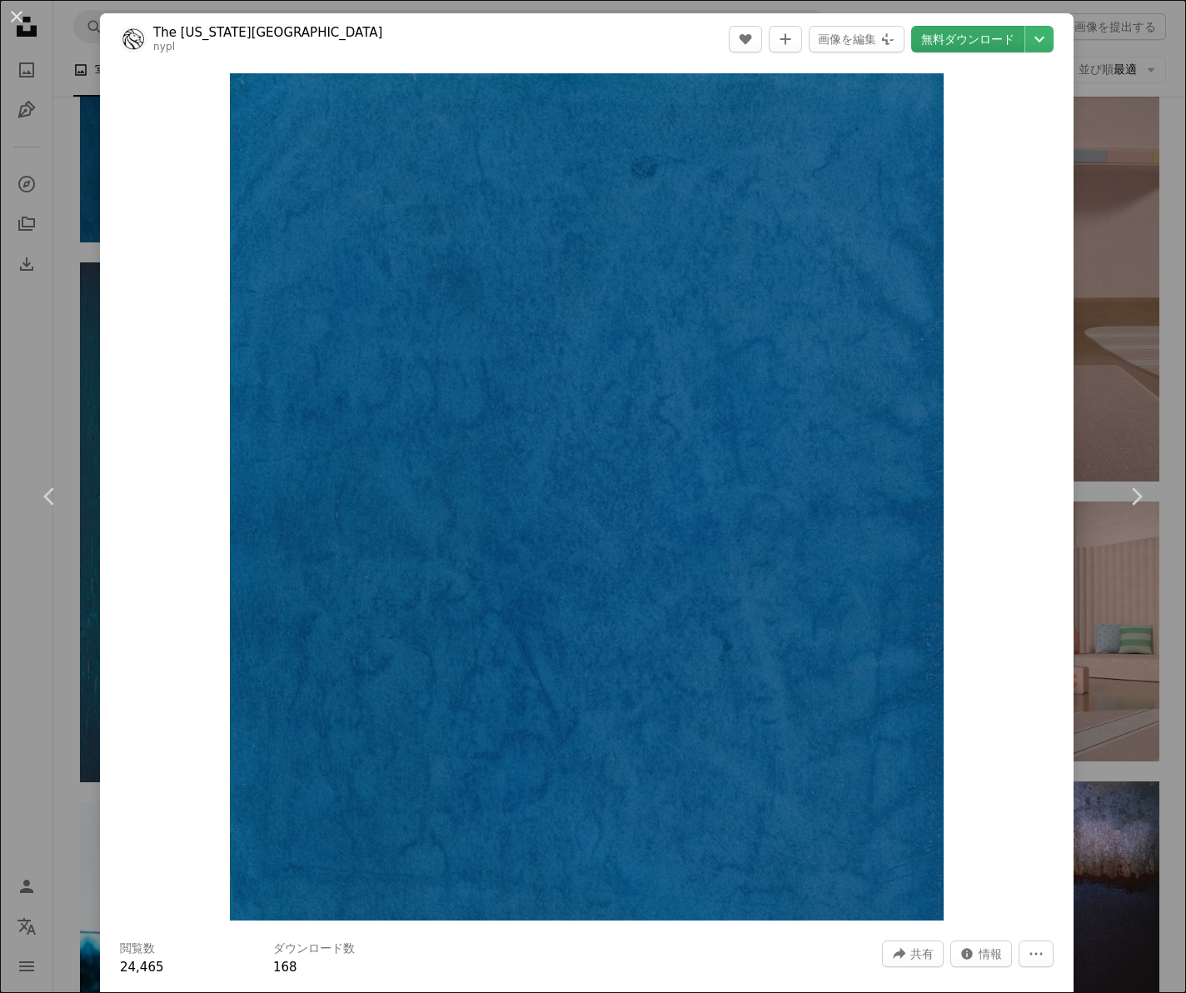
click at [996, 40] on link "無料ダウンロード" at bounding box center [967, 39] width 113 height 27
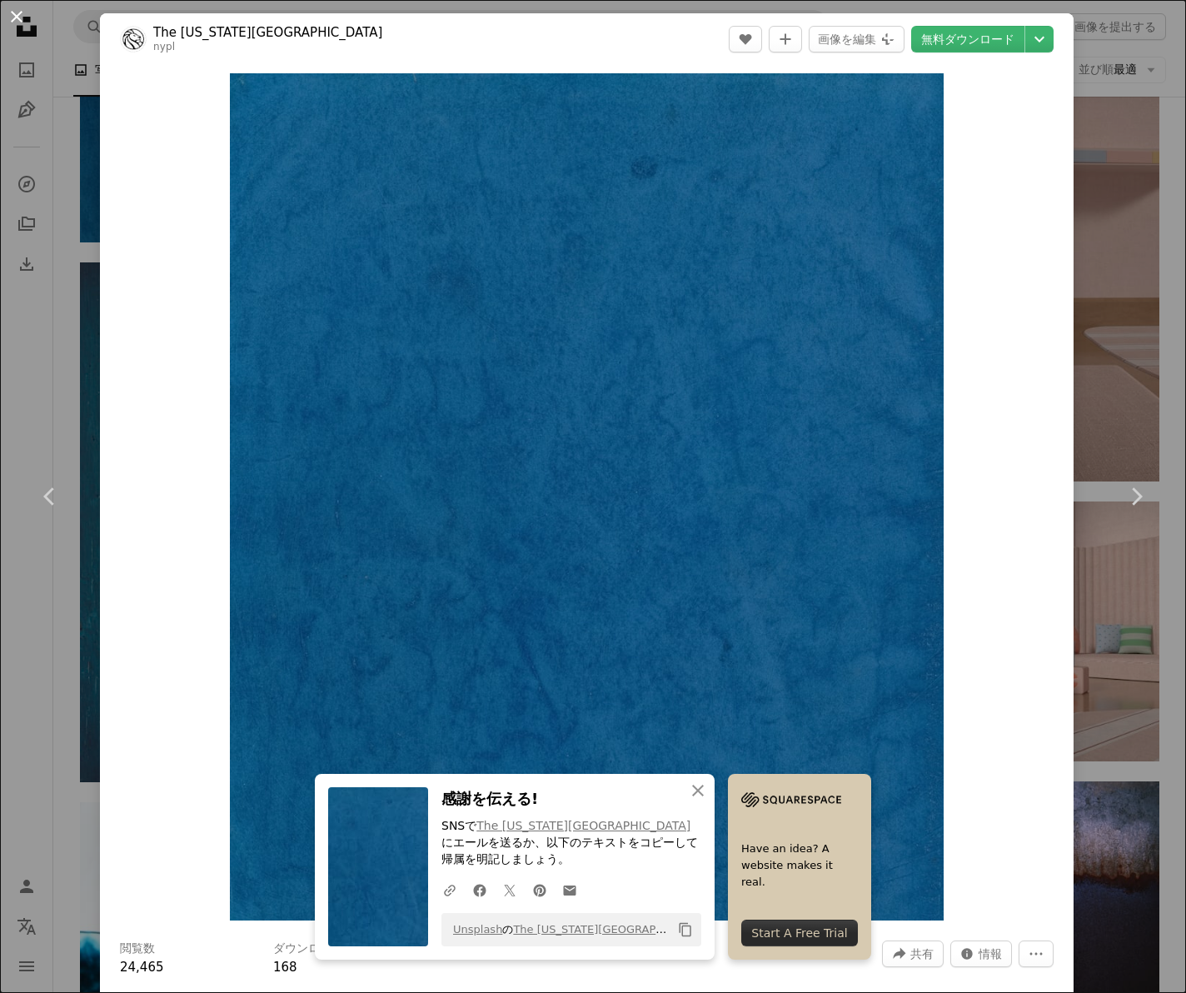
click at [20, 19] on button "An X shape" at bounding box center [17, 17] width 20 height 20
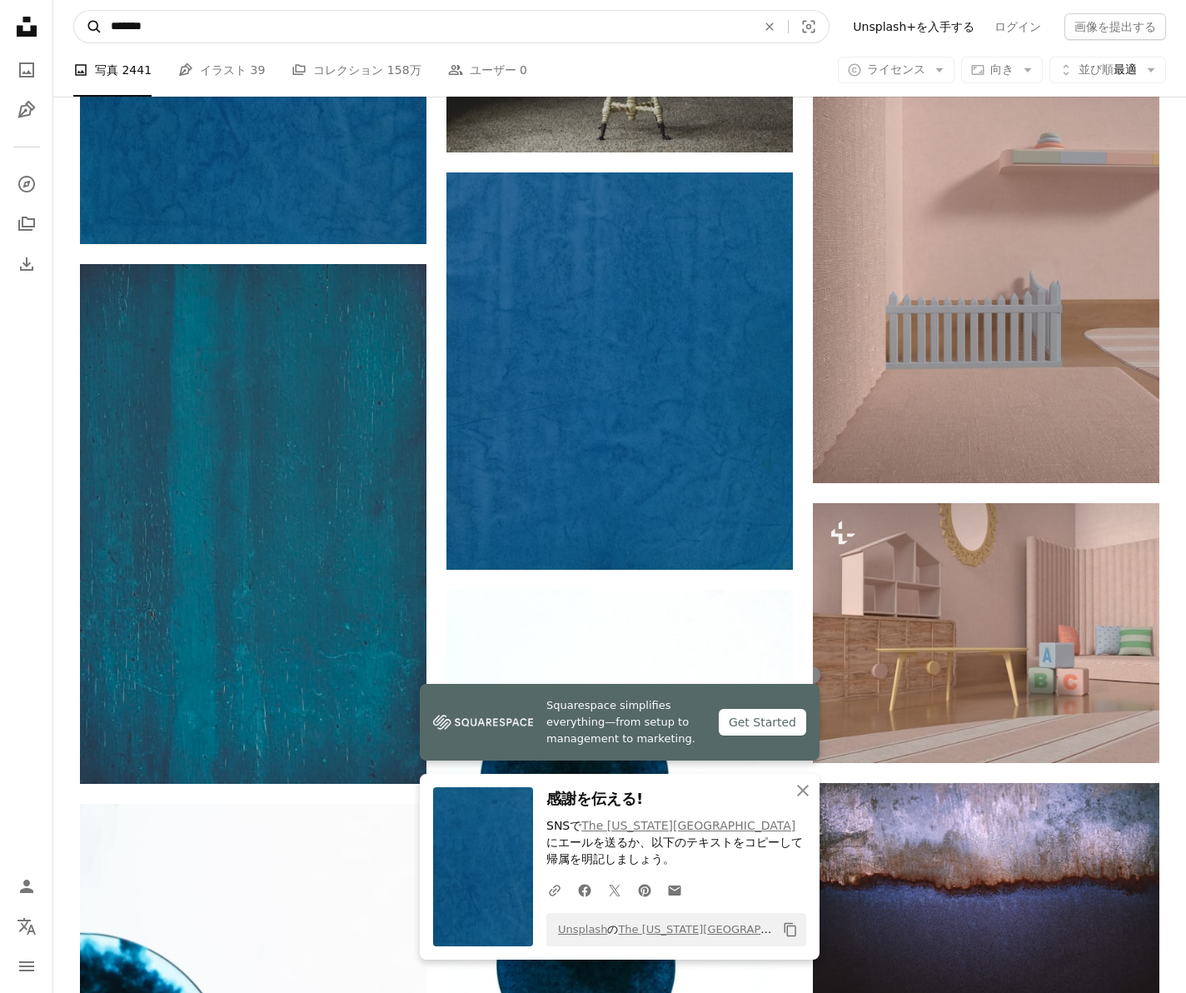
scroll to position [807, 0]
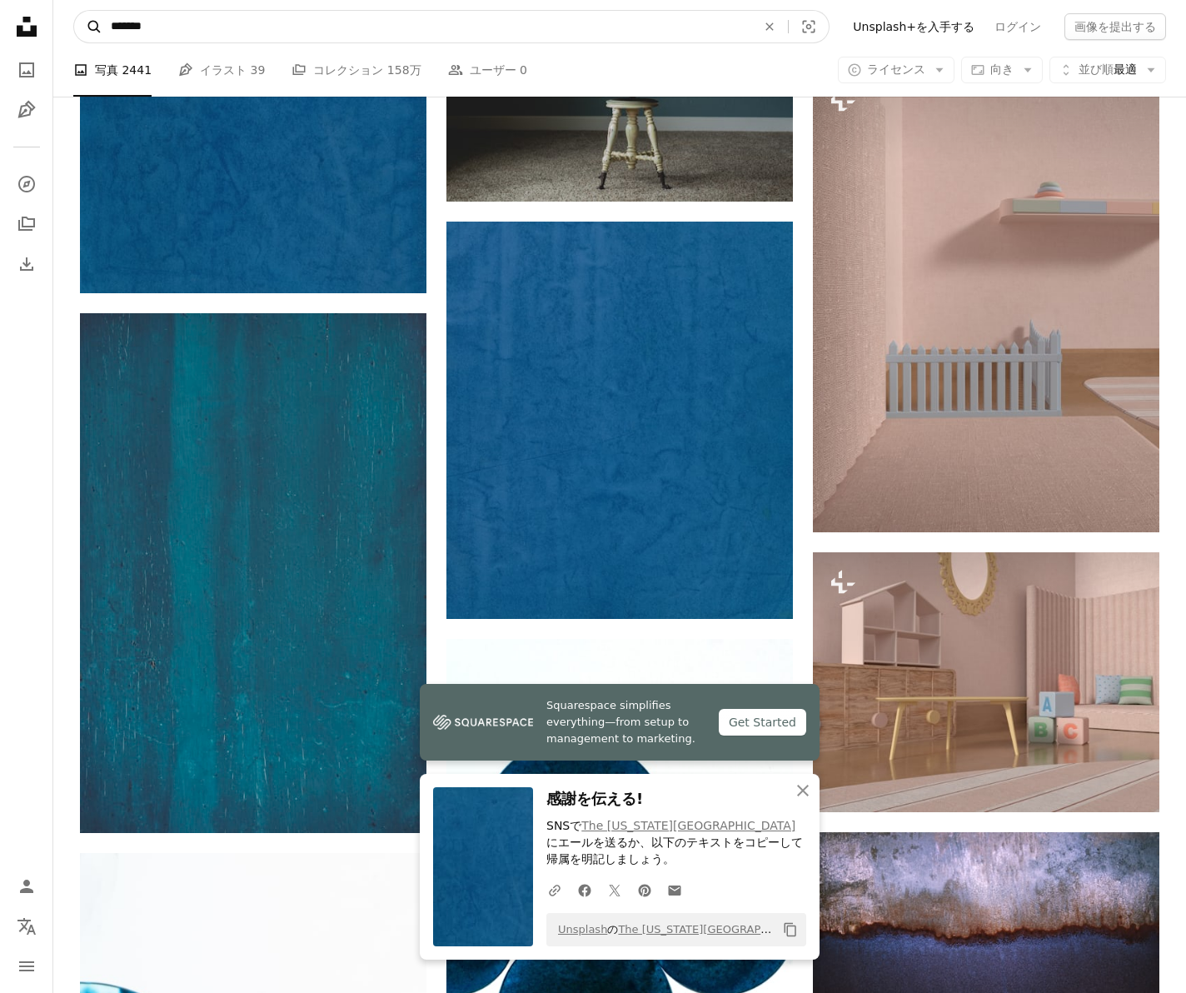
drag, startPoint x: 221, startPoint y: 26, endPoint x: 73, endPoint y: 11, distance: 148.2
click at [73, 11] on form "A magnifying glass ******* An X shape Visual search" at bounding box center [451, 26] width 756 height 33
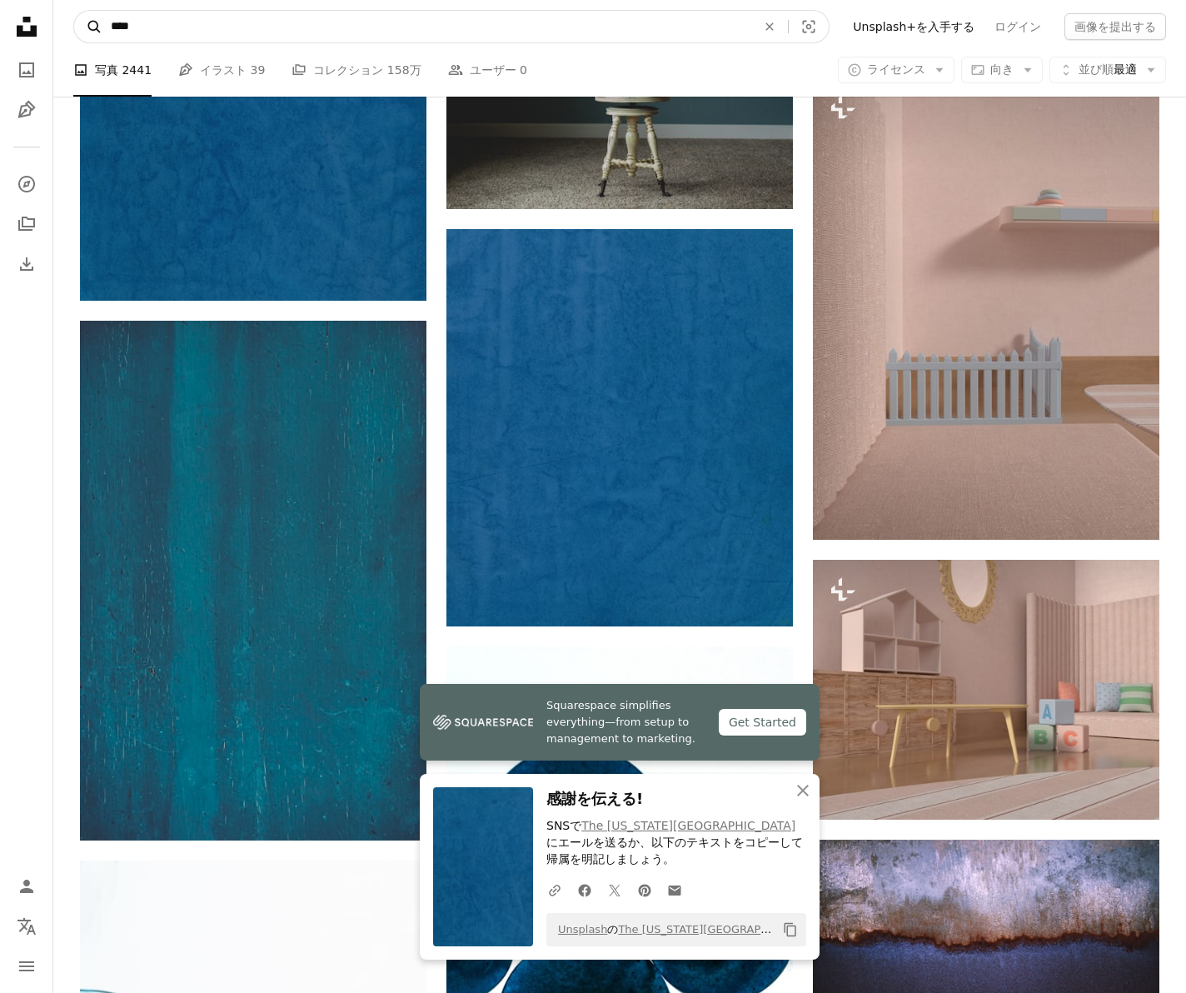
type input "*****"
click button "A magnifying glass" at bounding box center [88, 27] width 28 height 32
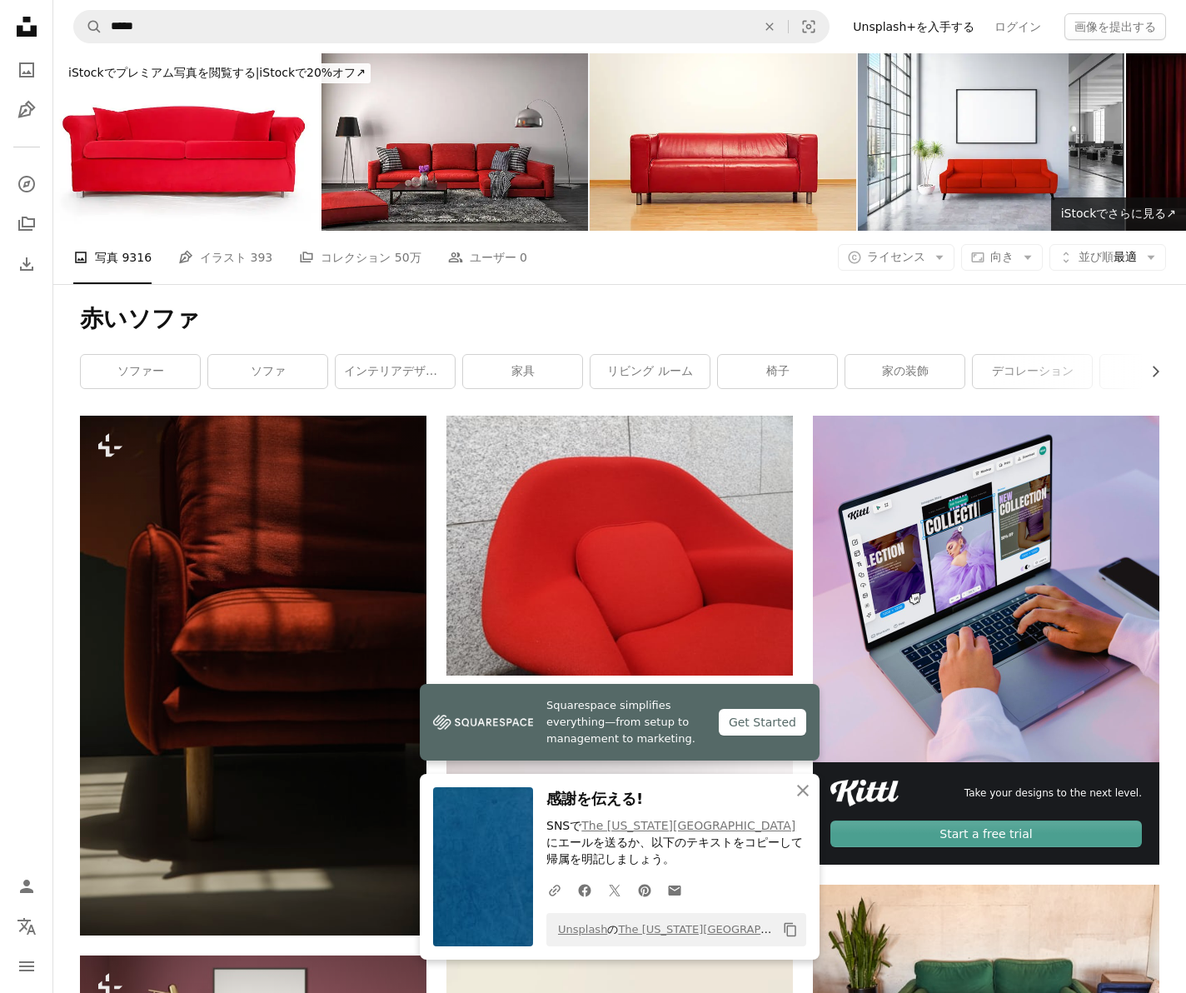
click at [379, 331] on h1 "赤いソファ" at bounding box center [619, 319] width 1079 height 30
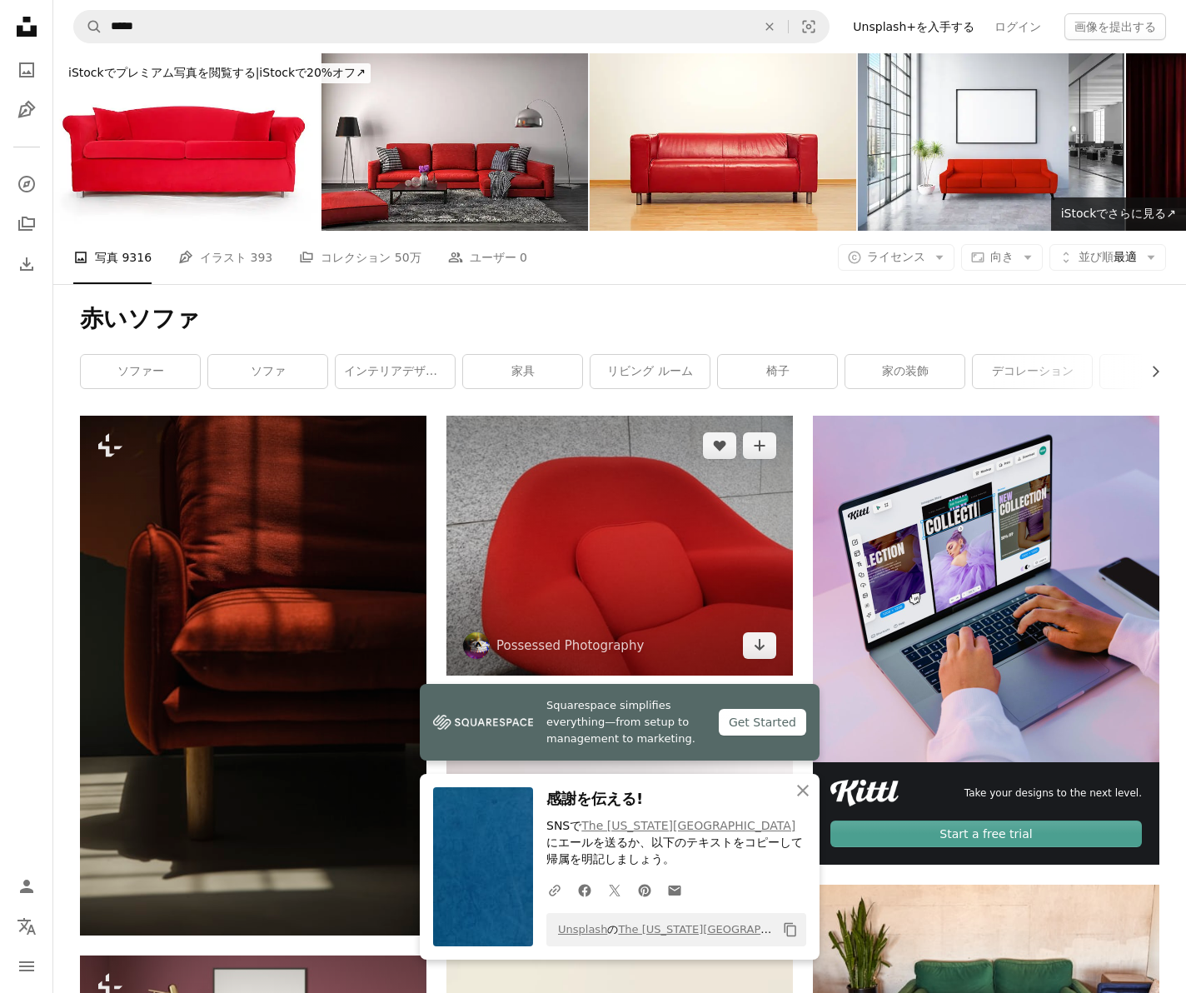
scroll to position [655, 0]
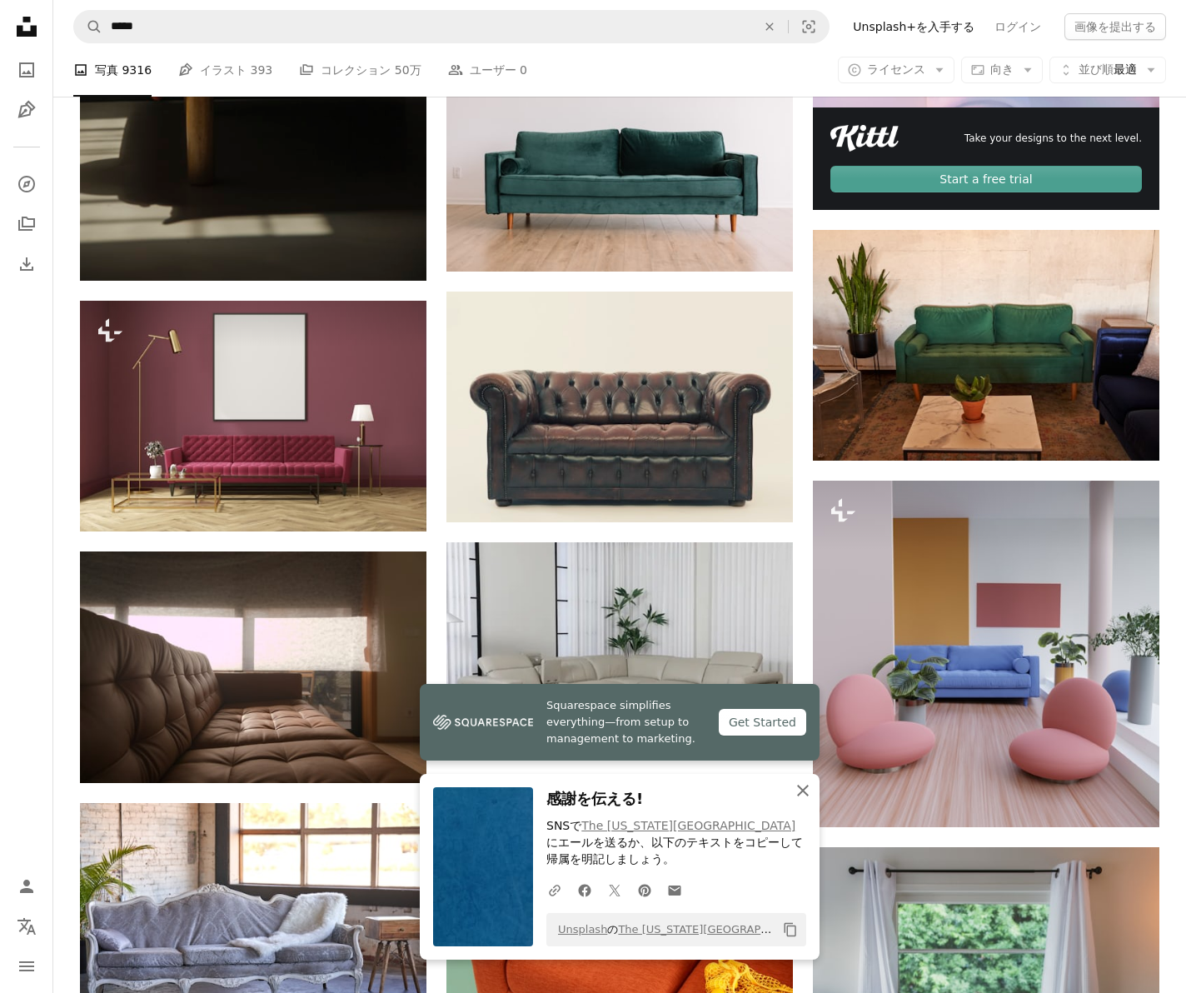
click at [810, 795] on icon "An X shape" at bounding box center [803, 790] width 20 height 20
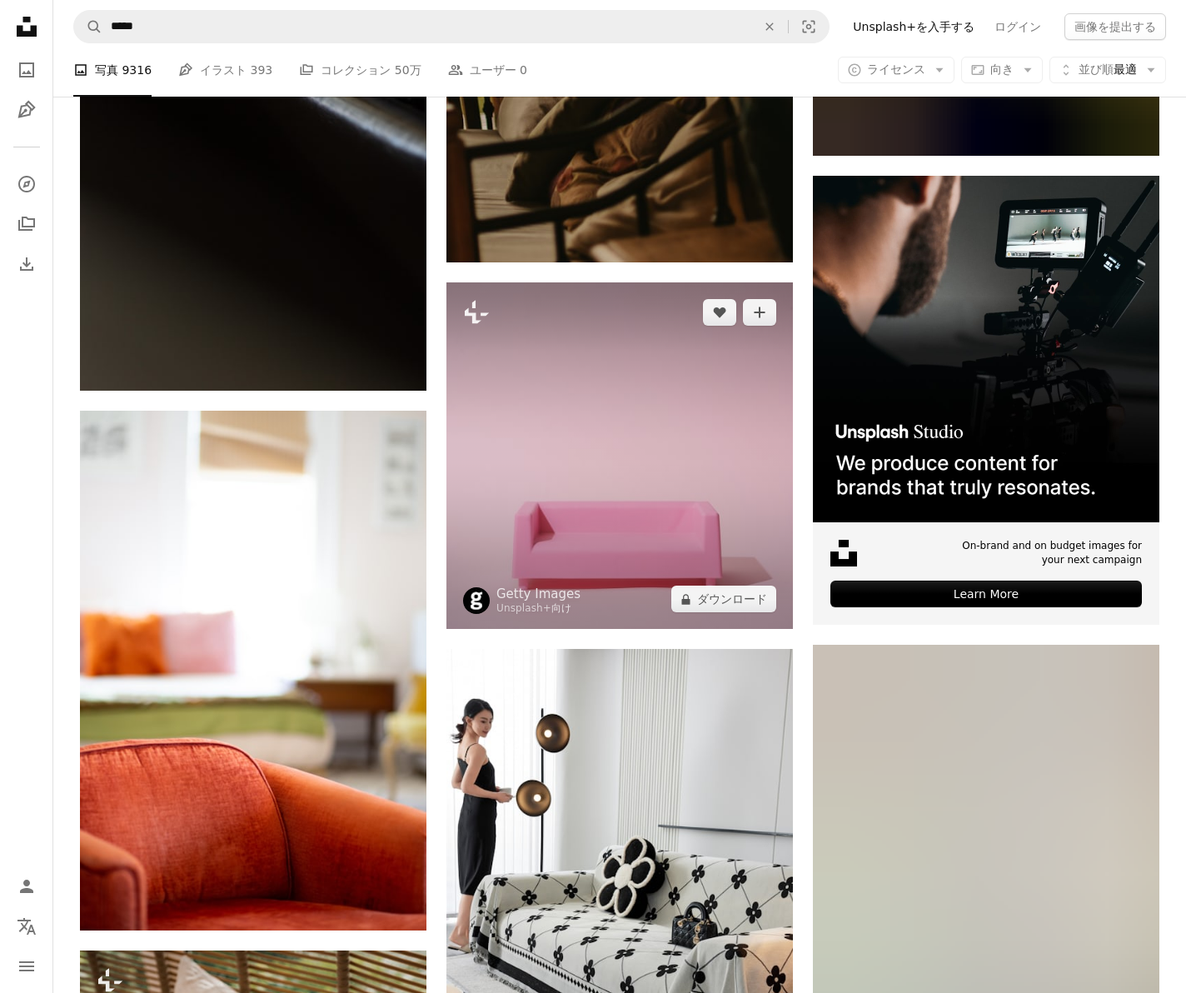
scroll to position [5616, 0]
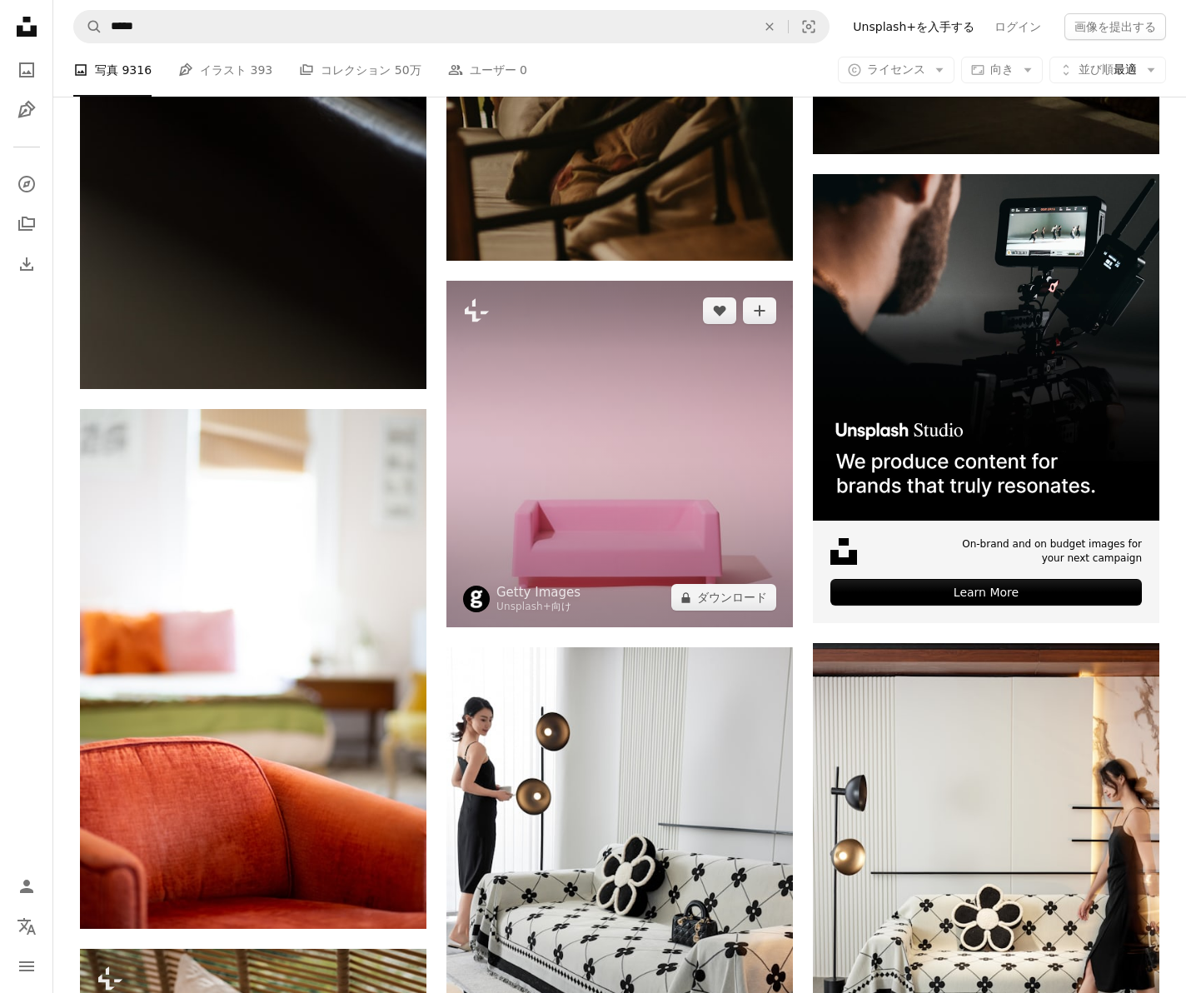
click at [730, 466] on img at bounding box center [619, 454] width 346 height 346
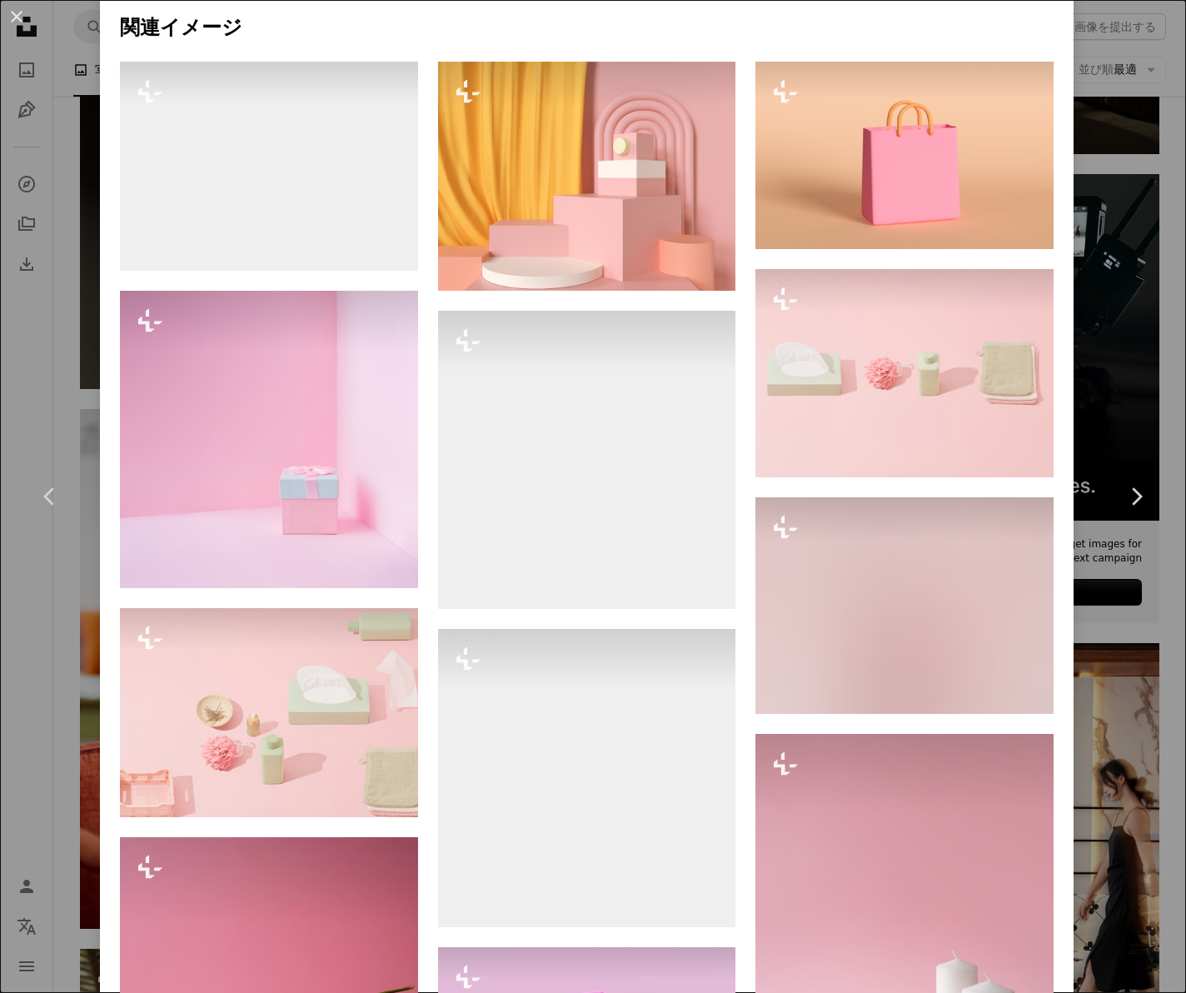
scroll to position [1267, 0]
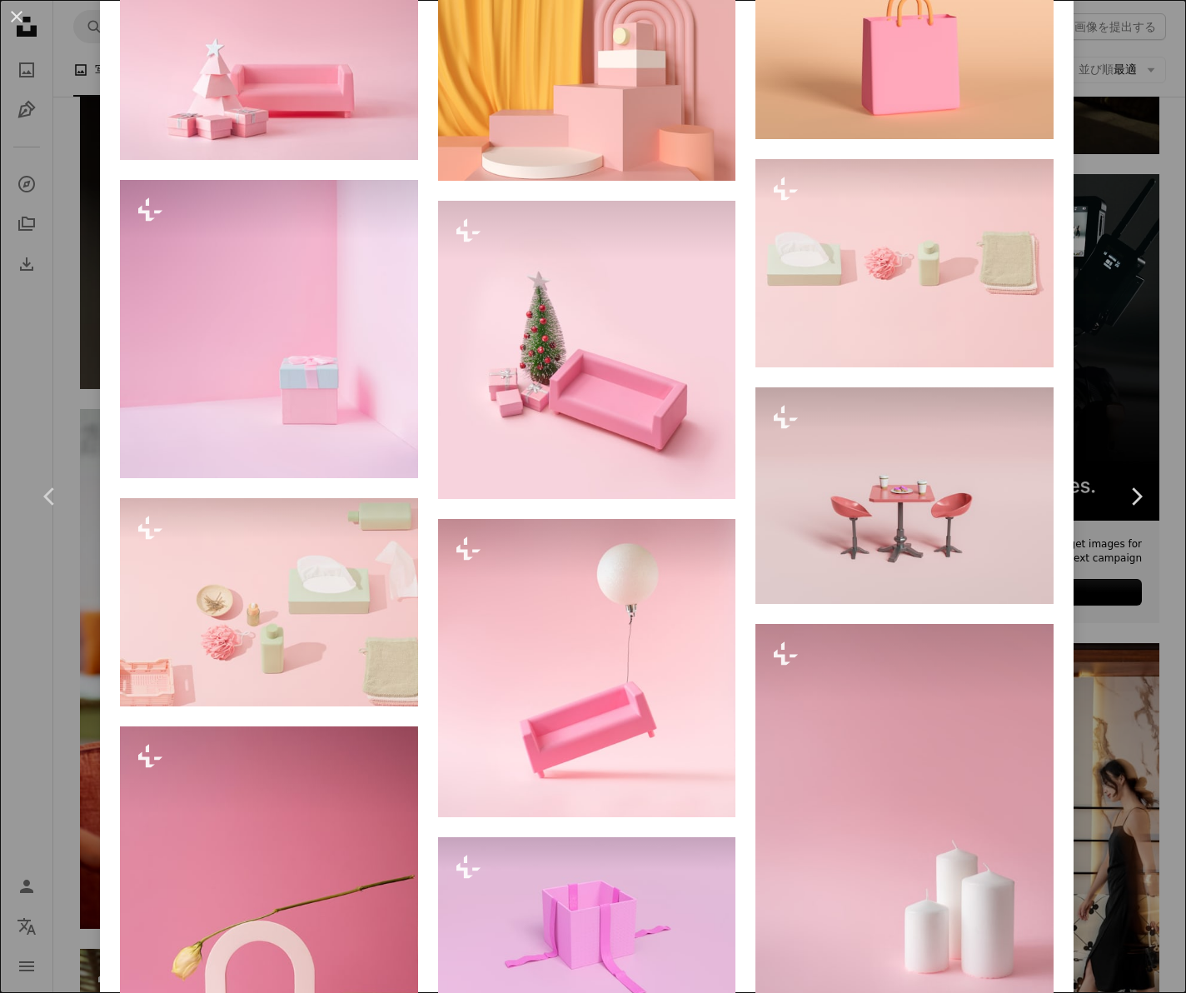
click at [19, 21] on button "An X shape" at bounding box center [17, 17] width 20 height 20
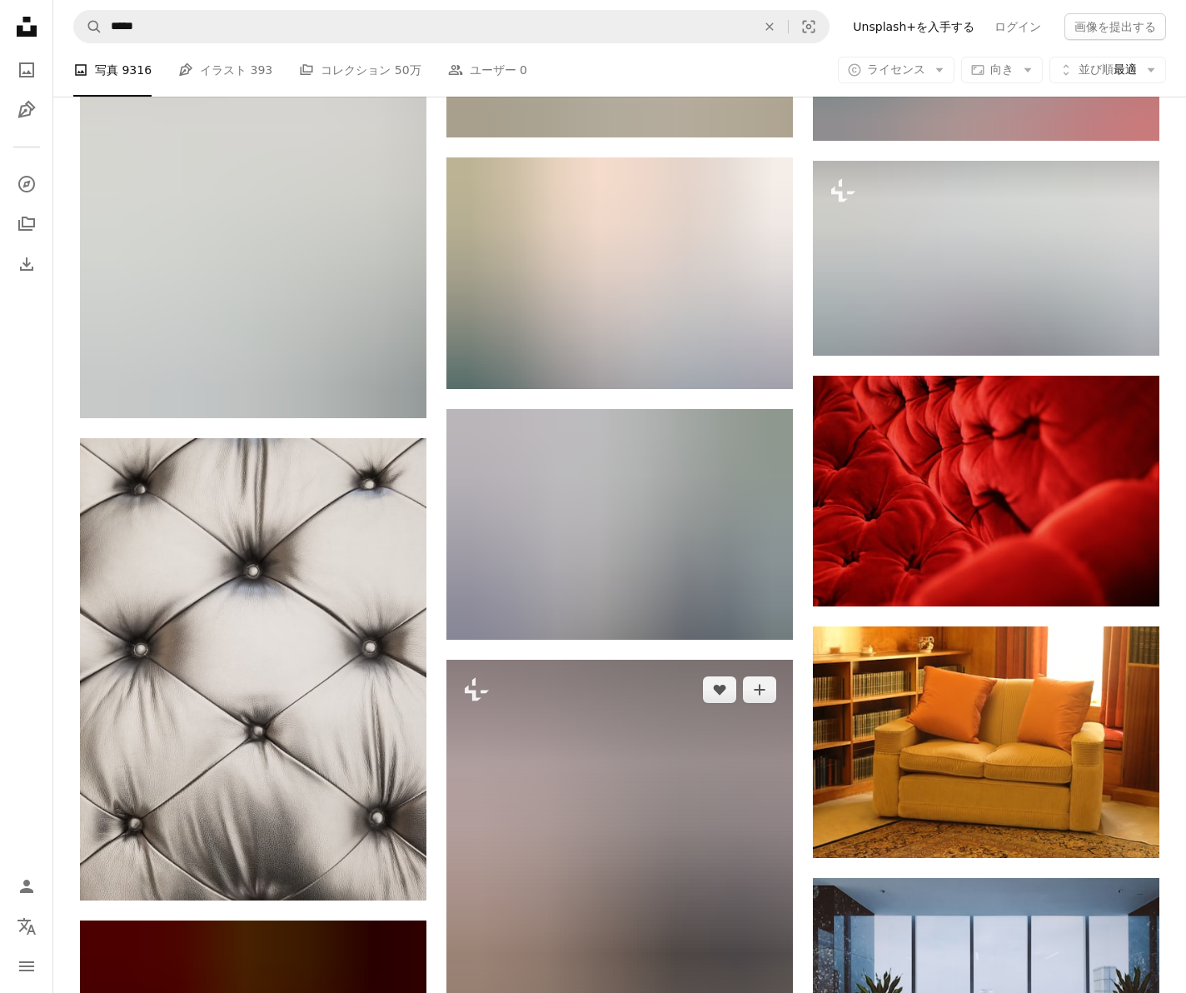
scroll to position [10111, 0]
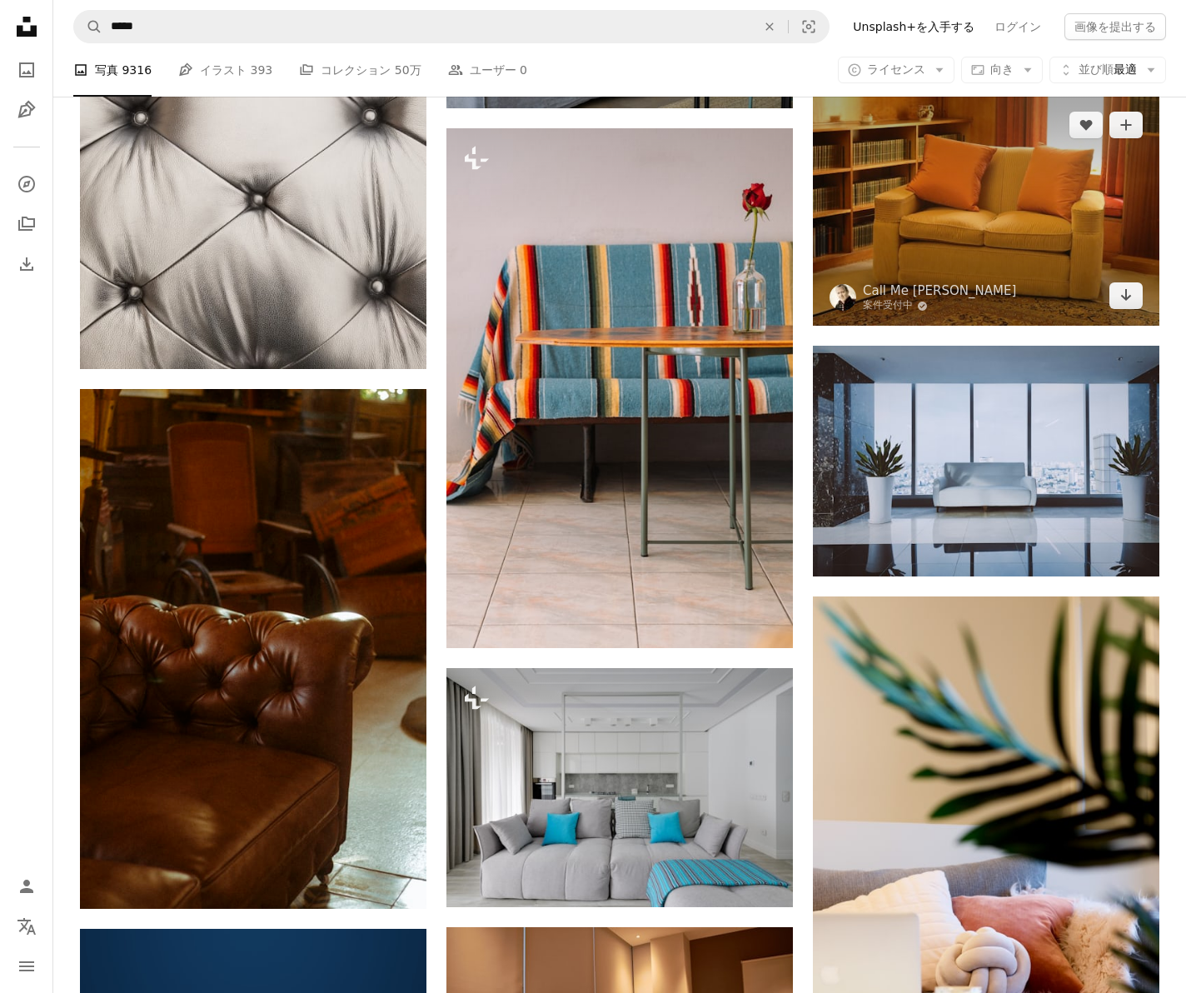
click at [987, 227] on img at bounding box center [986, 210] width 346 height 231
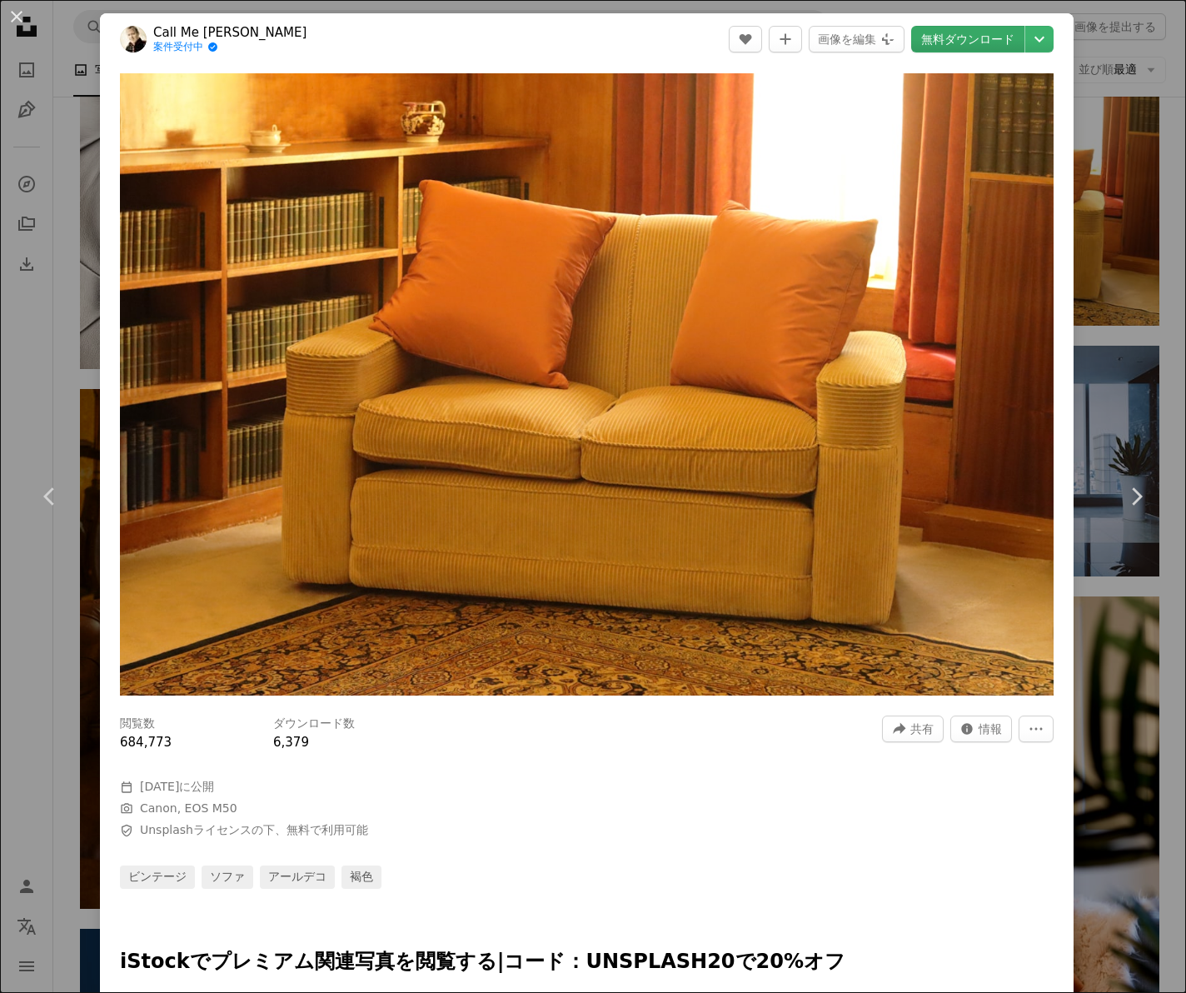
click at [986, 44] on link "無料ダウンロード" at bounding box center [967, 39] width 113 height 27
